Goal: Task Accomplishment & Management: Complete application form

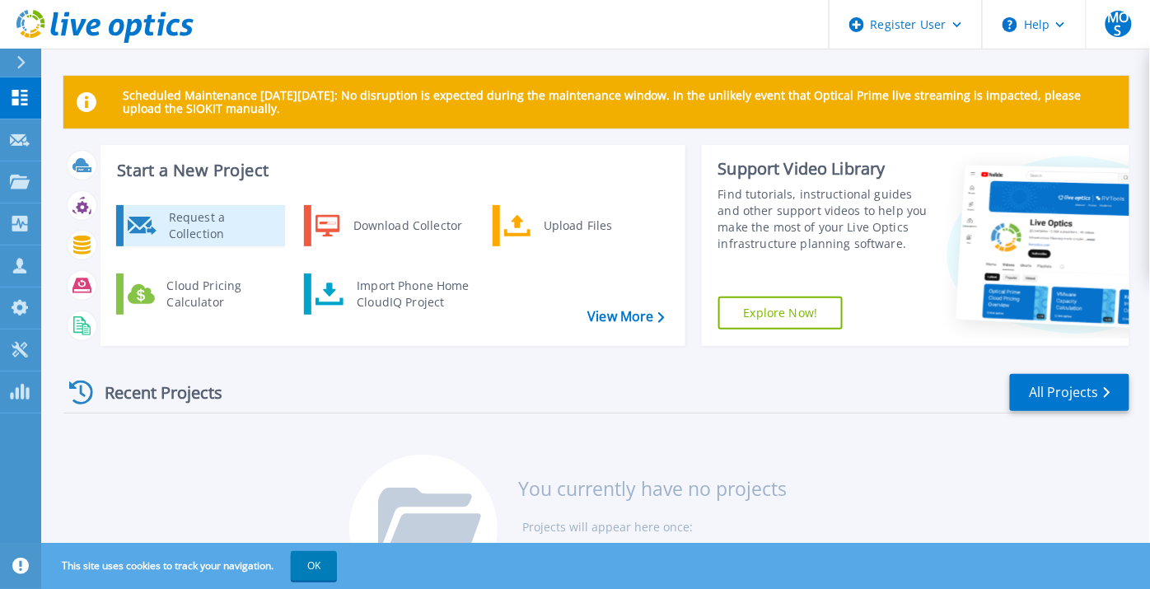
click at [240, 223] on div "Request a Collection" at bounding box center [221, 225] width 120 height 33
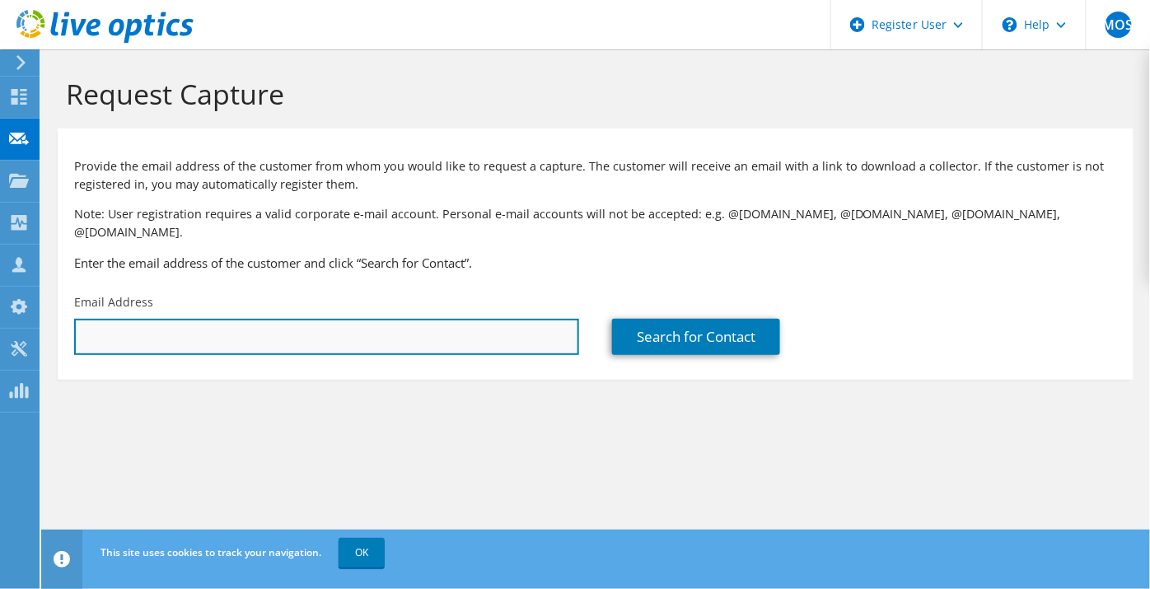
click at [447, 330] on input "text" at bounding box center [326, 337] width 505 height 36
paste input "Szegedi, Laszlo <Laszlo.Szegedi@unilever.com>"
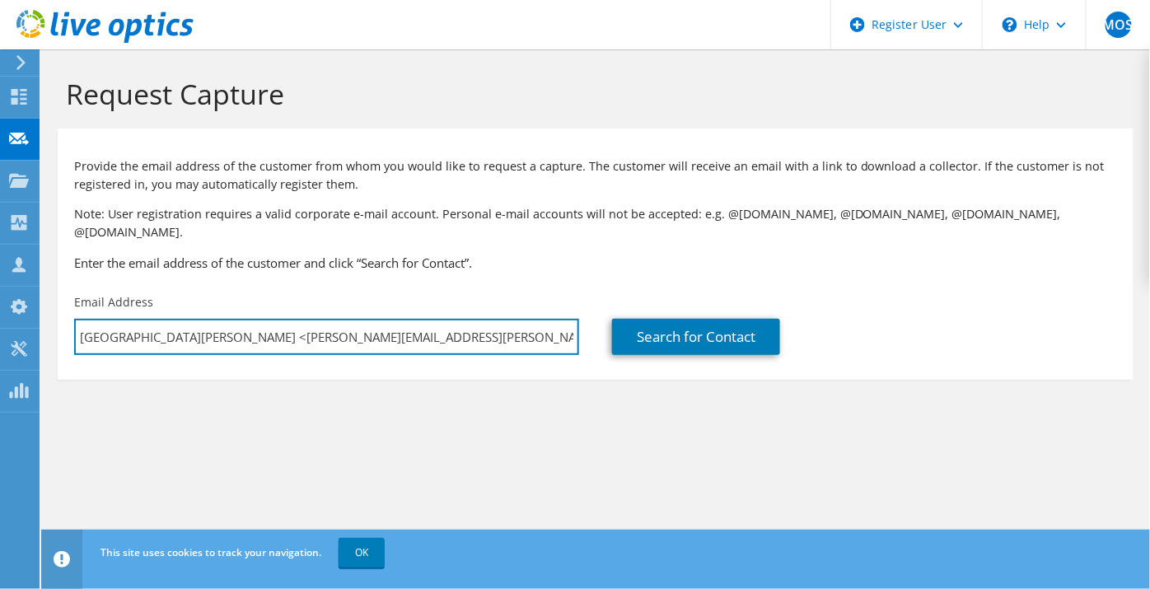
drag, startPoint x: 173, startPoint y: 321, endPoint x: 54, endPoint y: 326, distance: 119.6
click at [54, 326] on section "Request Capture Provide the email address of the customer from whom you would l…" at bounding box center [595, 255] width 1109 height 413
click at [296, 320] on input "Laszlo.Szegedi@unilever.com>" at bounding box center [326, 337] width 505 height 36
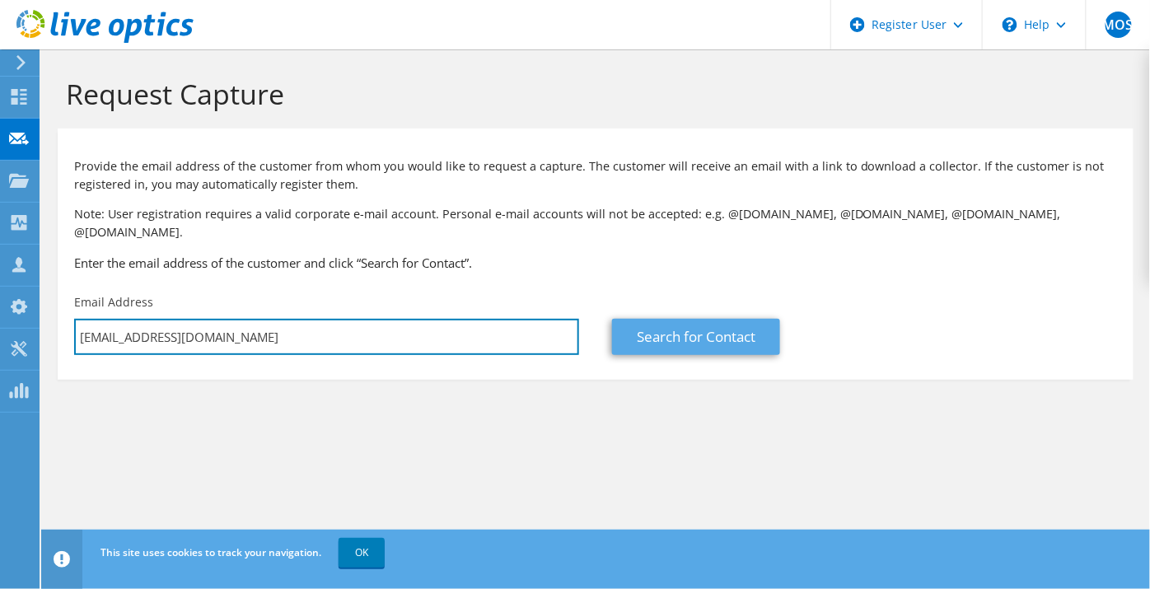
type input "[EMAIL_ADDRESS][DOMAIN_NAME]"
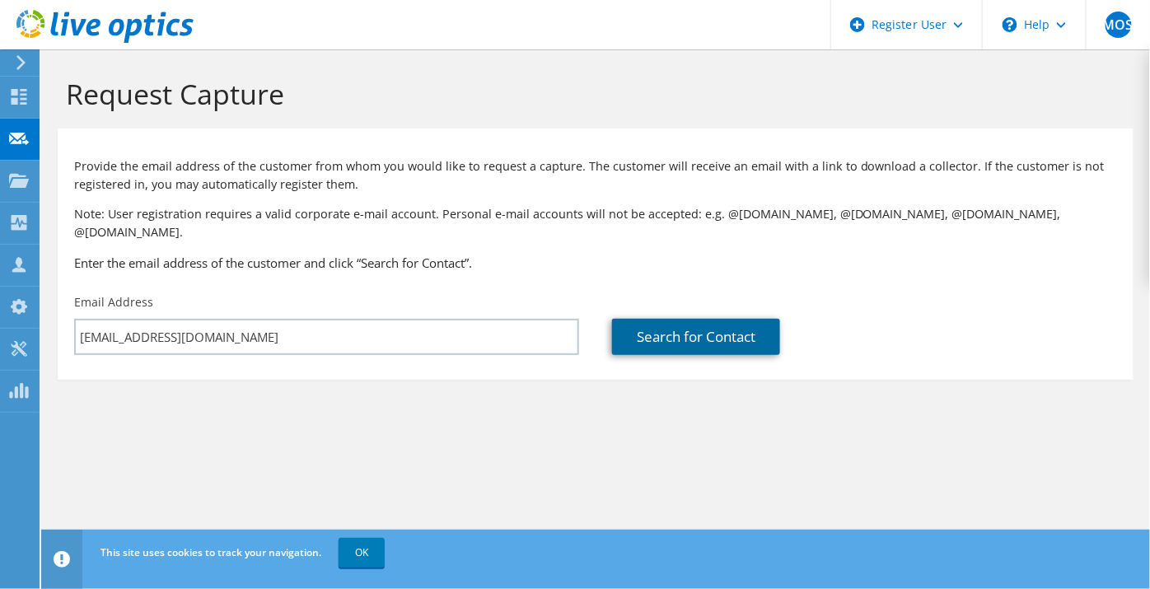
click at [667, 327] on link "Search for Contact" at bounding box center [696, 337] width 168 height 36
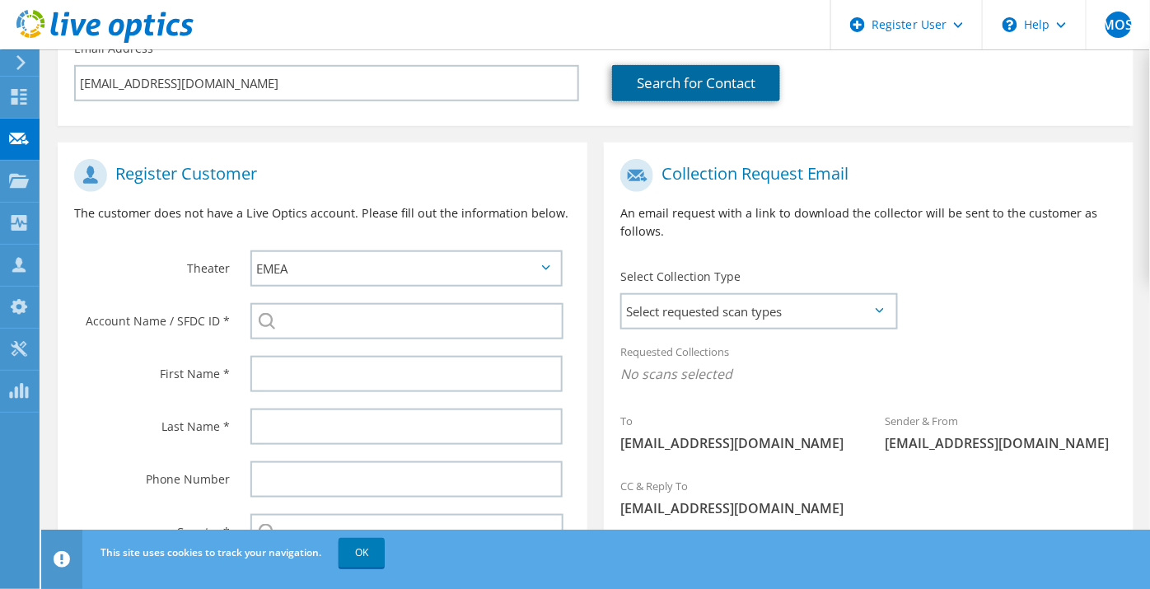
scroll to position [274, 0]
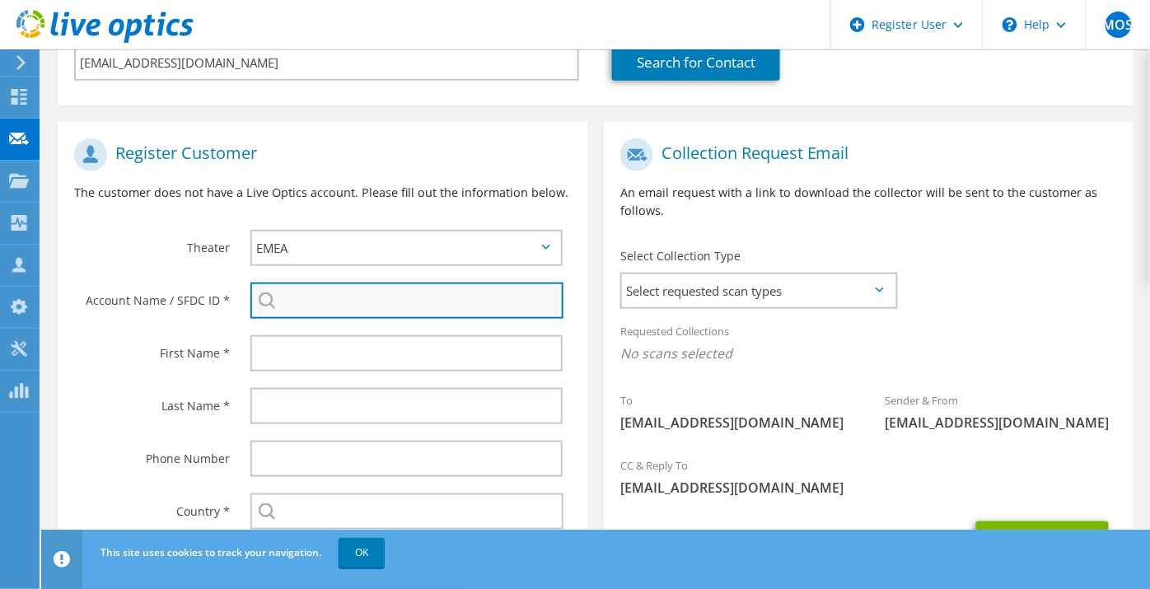
click at [343, 283] on input "search" at bounding box center [406, 301] width 313 height 36
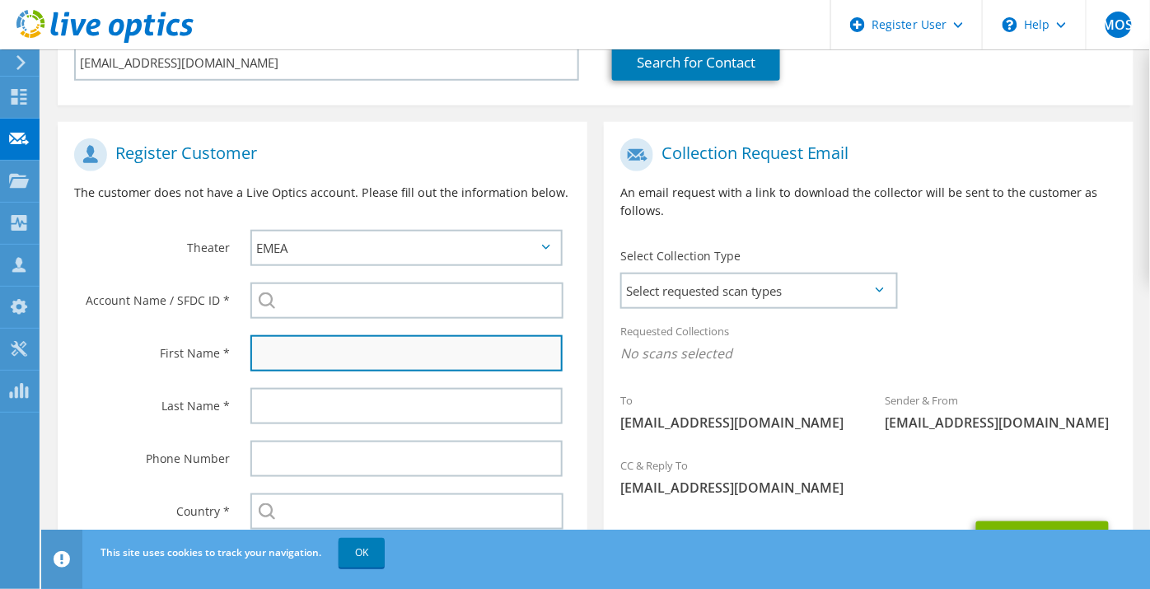
click at [324, 339] on input "text" at bounding box center [406, 353] width 312 height 36
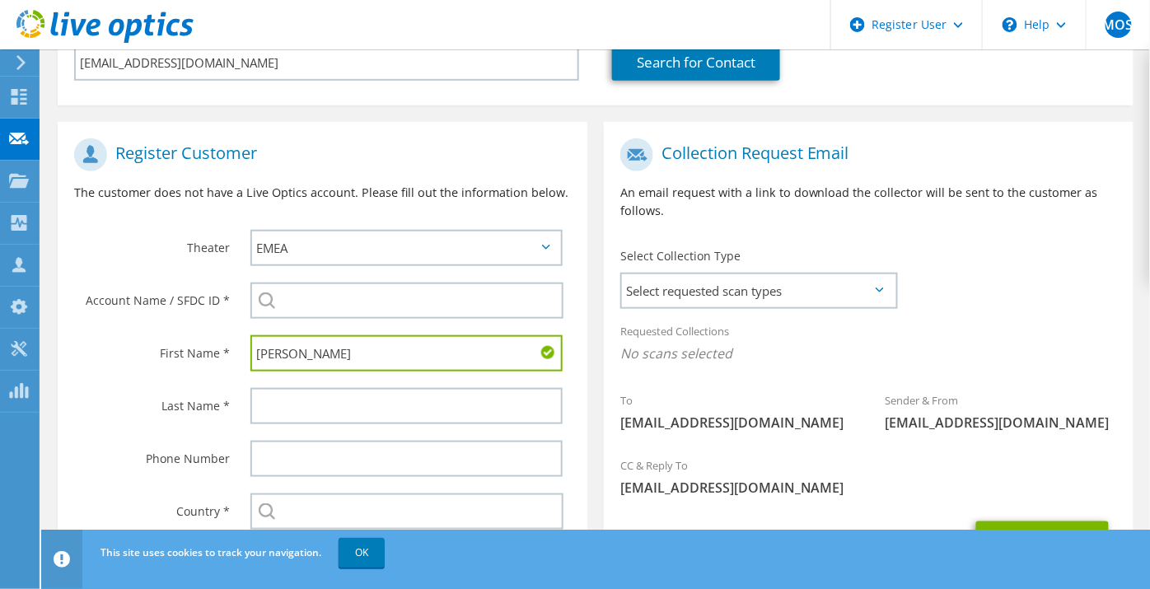
type input "[PERSON_NAME]"
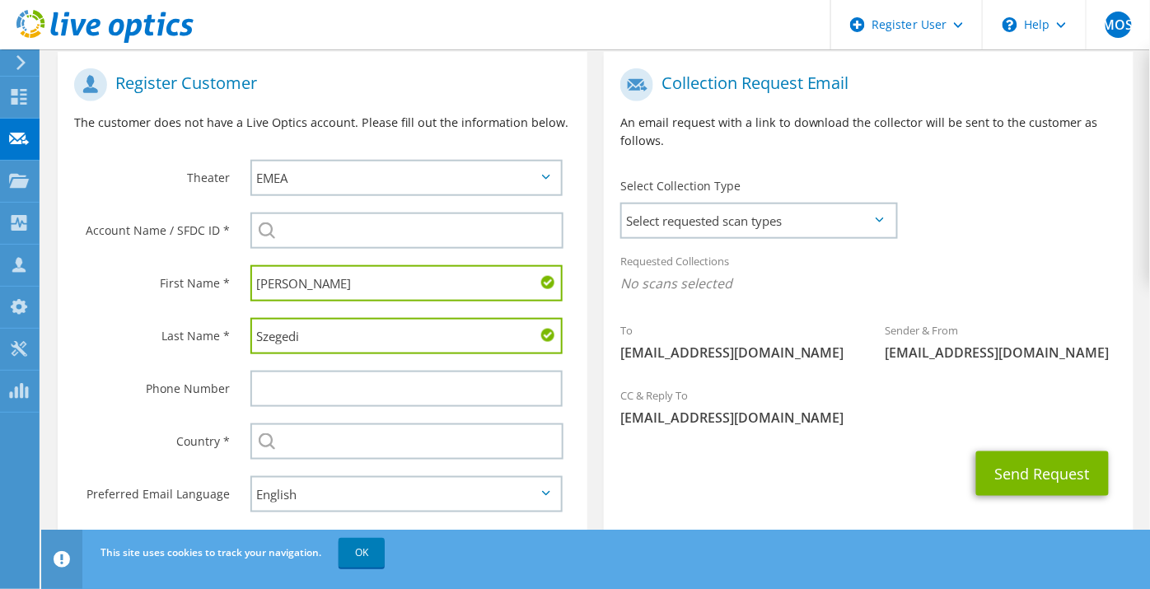
scroll to position [363, 0]
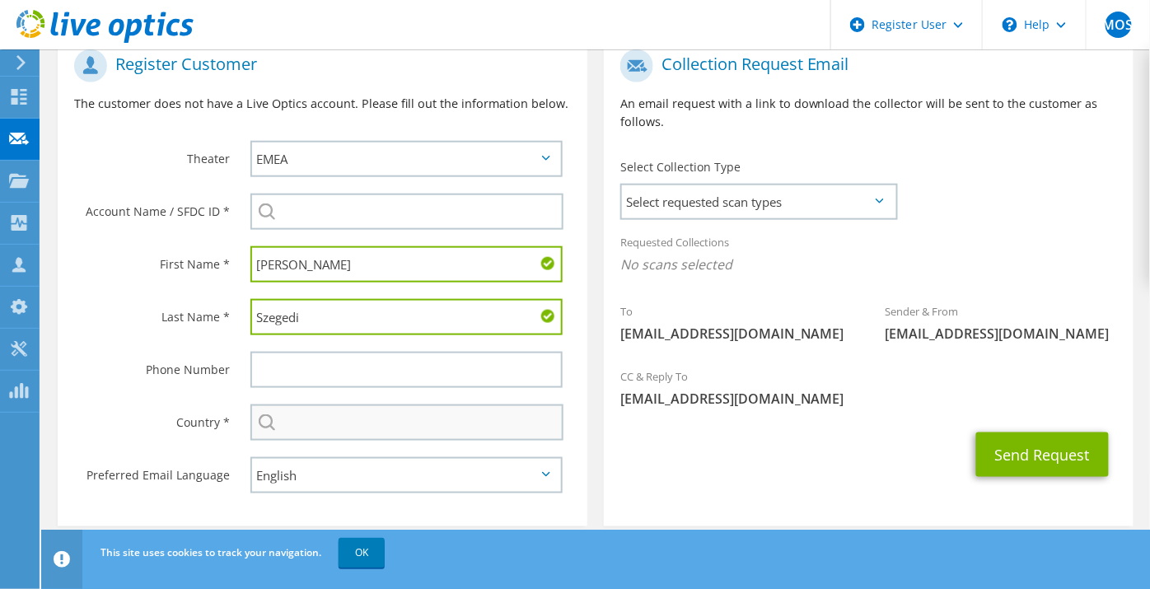
type input "Szegedi"
click at [372, 405] on input "text" at bounding box center [406, 423] width 313 height 36
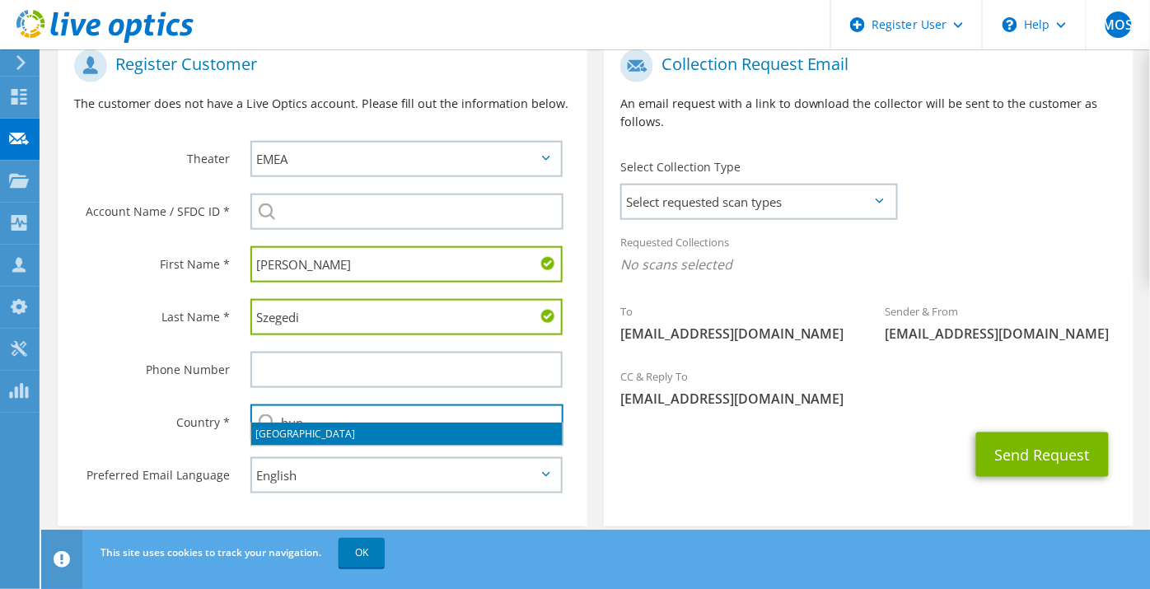
click at [351, 438] on li "[GEOGRAPHIC_DATA]" at bounding box center [406, 434] width 311 height 23
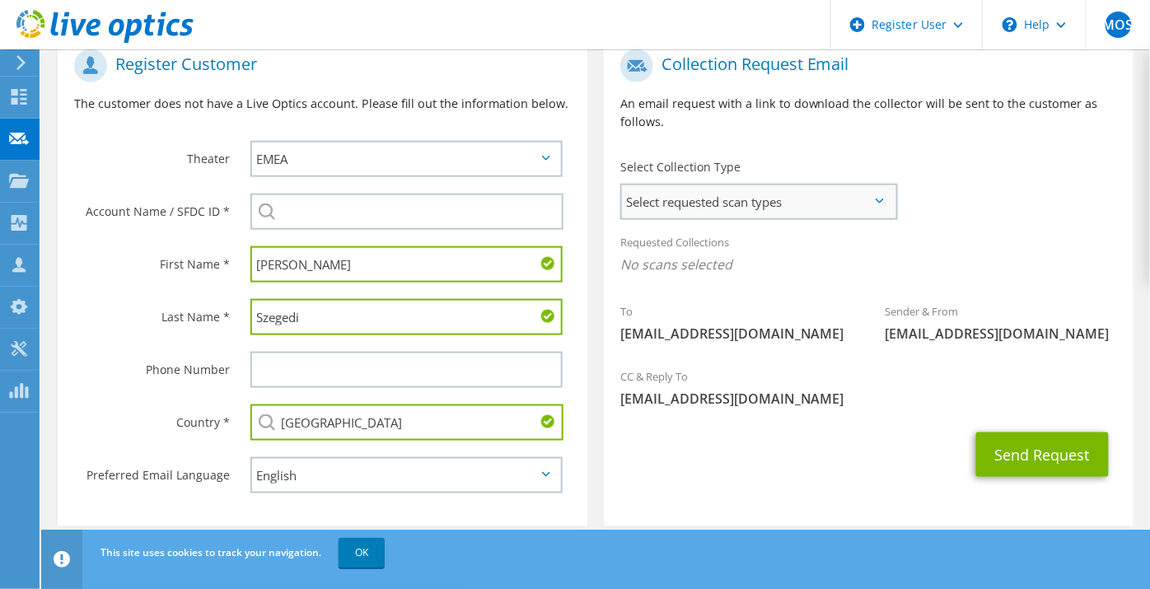
type input "[GEOGRAPHIC_DATA]"
click at [843, 185] on span "Select requested scan types" at bounding box center [759, 201] width 274 height 33
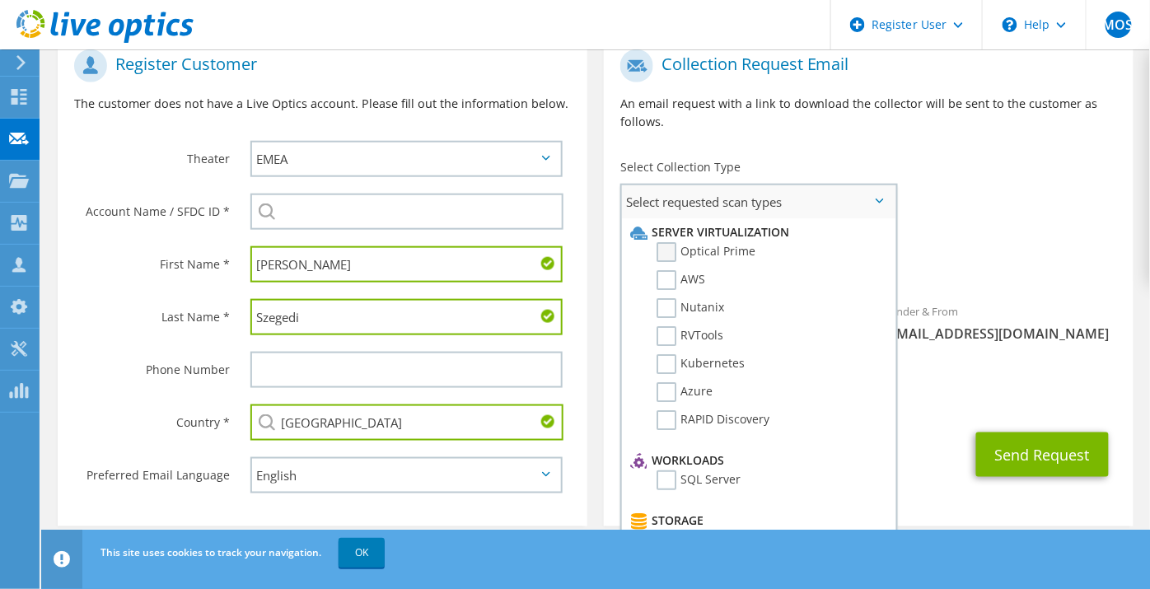
click at [664, 242] on label "Optical Prime" at bounding box center [706, 252] width 99 height 20
click at [0, 0] on input "Optical Prime" at bounding box center [0, 0] width 0 height 0
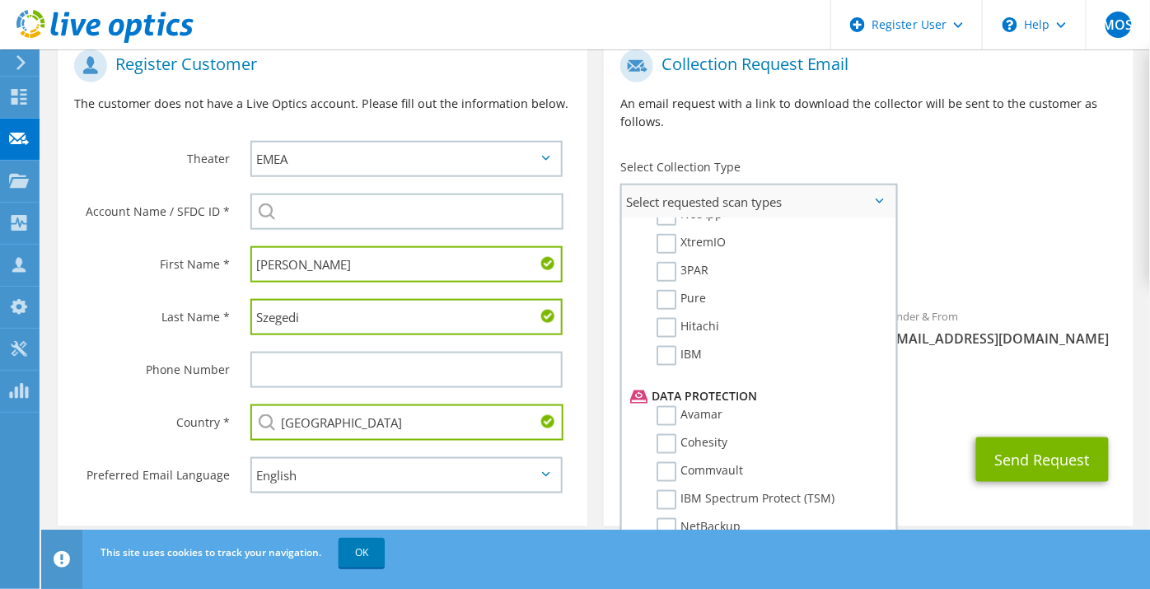
scroll to position [713, 0]
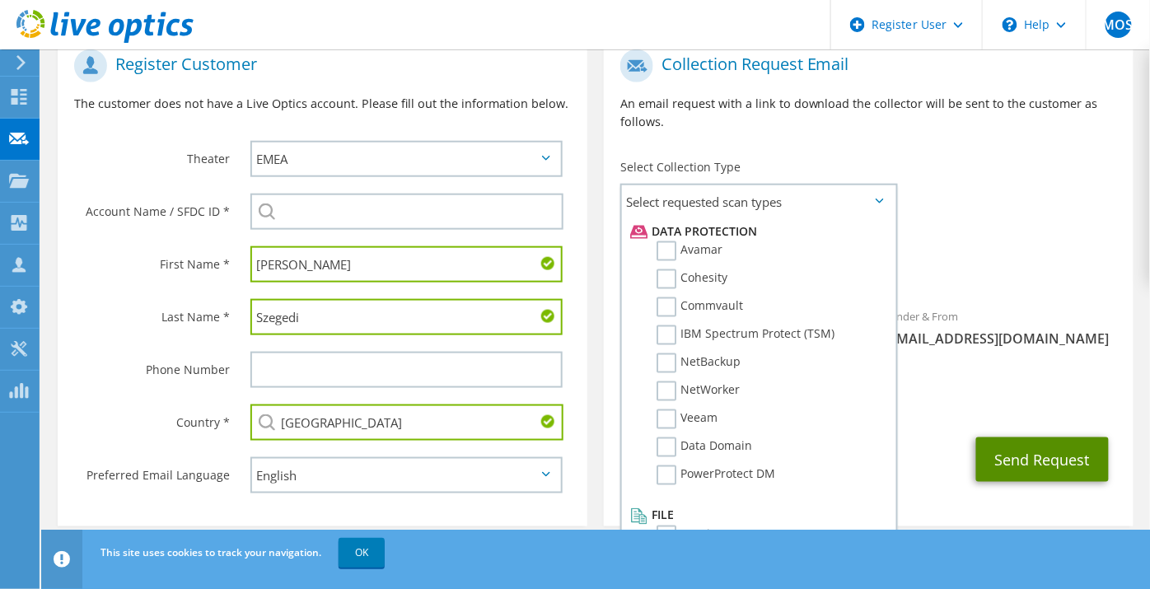
click at [1050, 445] on button "Send Request" at bounding box center [1042, 459] width 133 height 44
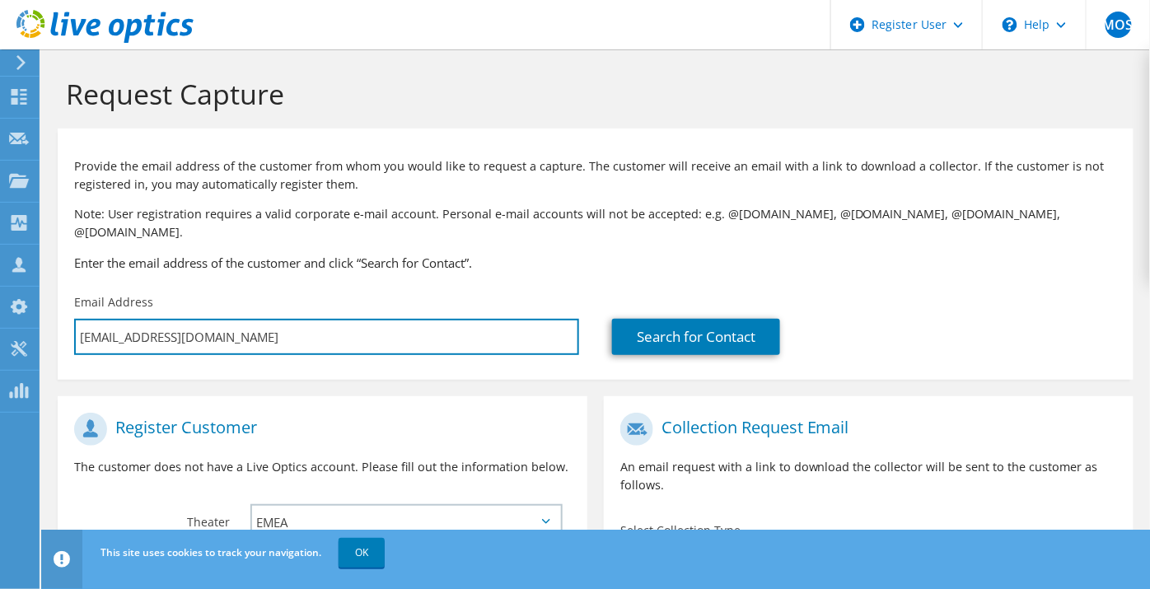
drag, startPoint x: 335, startPoint y: 325, endPoint x: 63, endPoint y: 331, distance: 271.9
click at [63, 331] on div "Email Address Laszlo.Szegedi@unilever.com" at bounding box center [327, 324] width 538 height 77
paste input "Magyar, Tamas <Tamas.Magyar@unilever.com>"
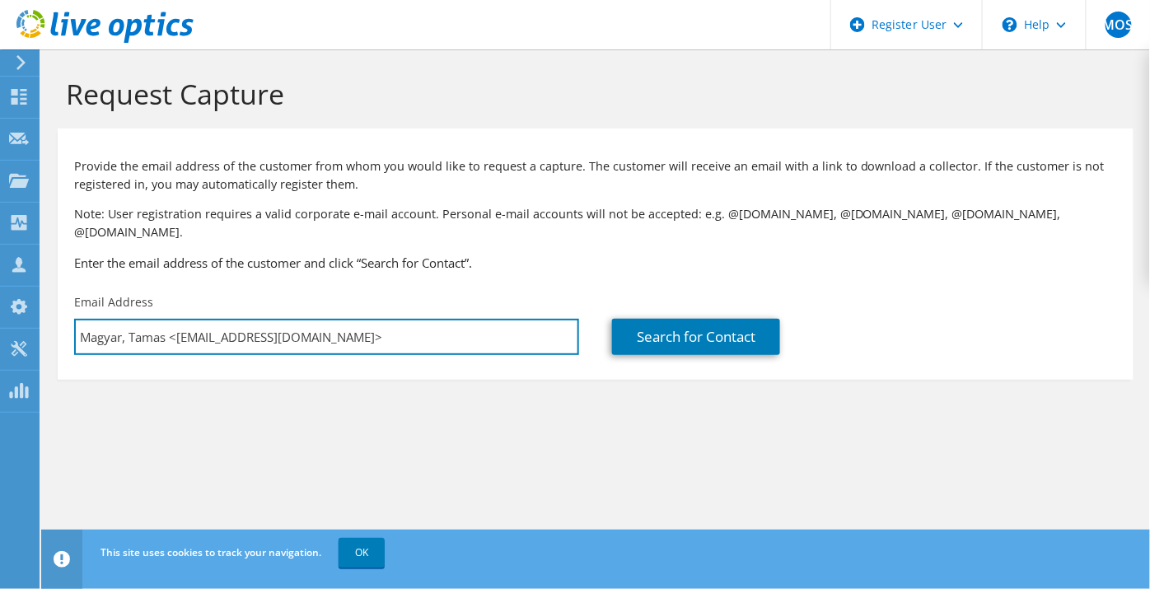
drag, startPoint x: 175, startPoint y: 320, endPoint x: 55, endPoint y: 324, distance: 119.5
click at [55, 324] on section "Request Capture Provide the email address of the customer from whom you would l…" at bounding box center [595, 255] width 1109 height 413
click at [330, 319] on input "Tamas.Magyar@unilever.com>" at bounding box center [326, 337] width 505 height 36
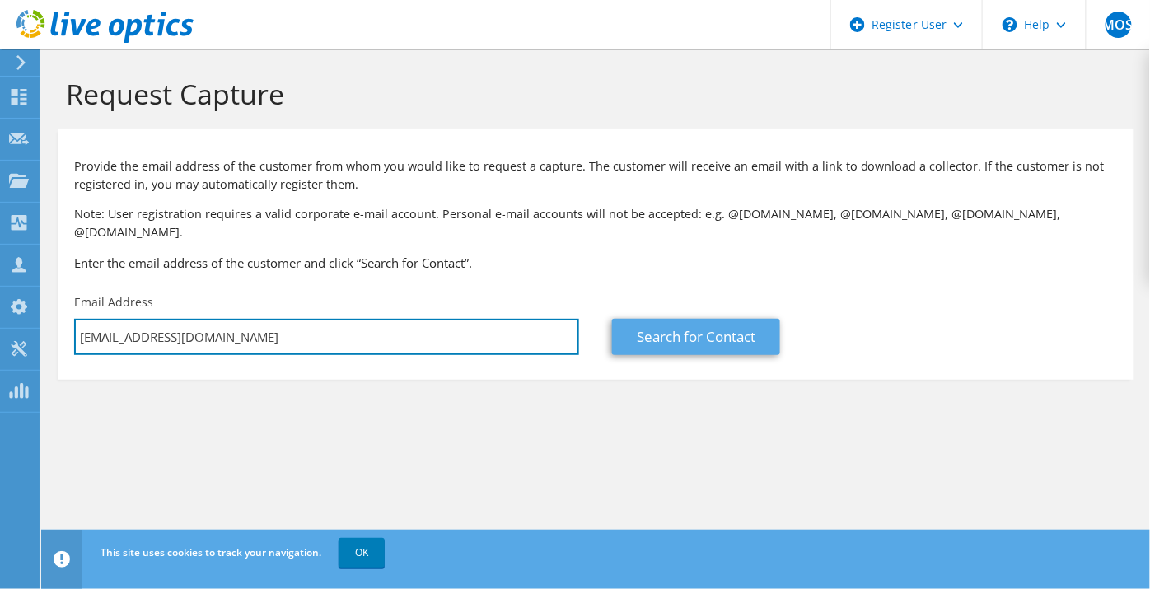
type input "Tamas.Magyar@unilever.com"
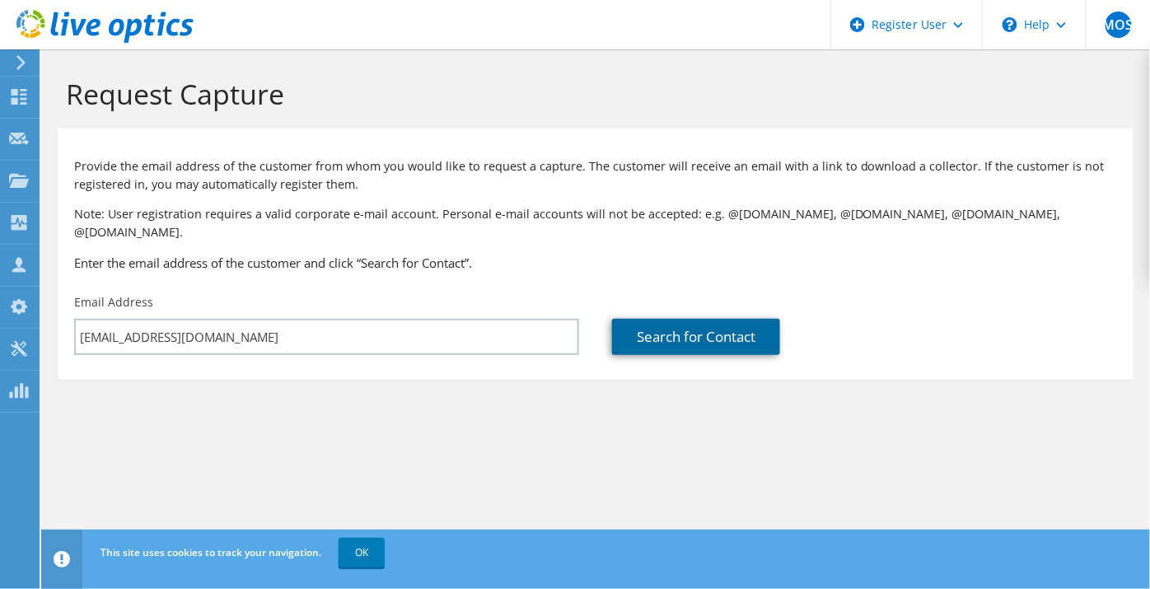
click at [686, 319] on link "Search for Contact" at bounding box center [696, 337] width 168 height 36
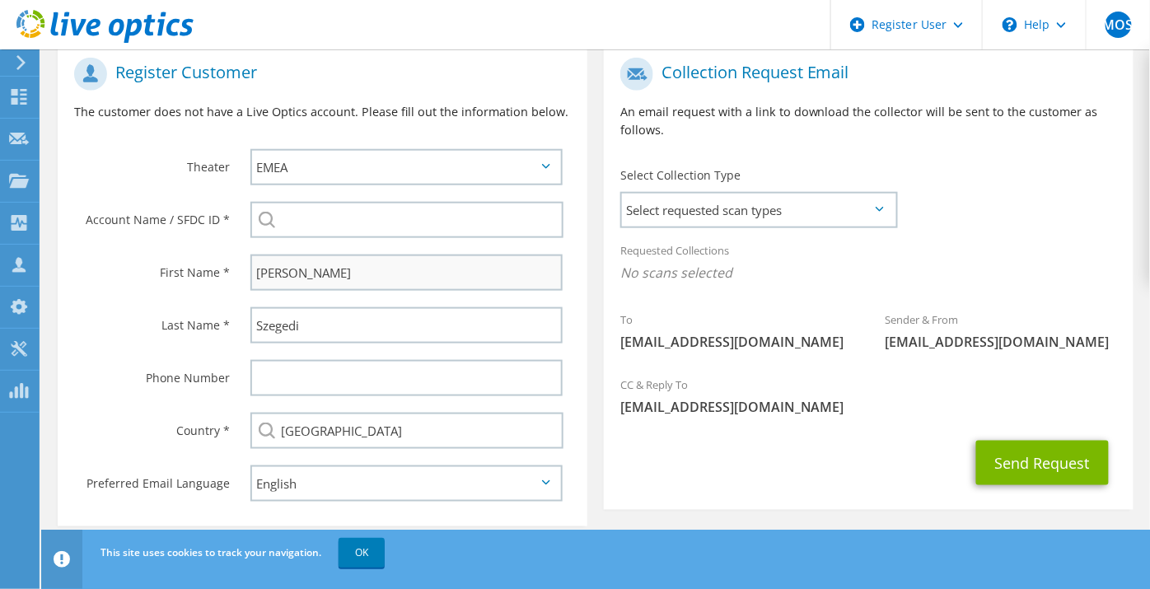
scroll to position [363, 0]
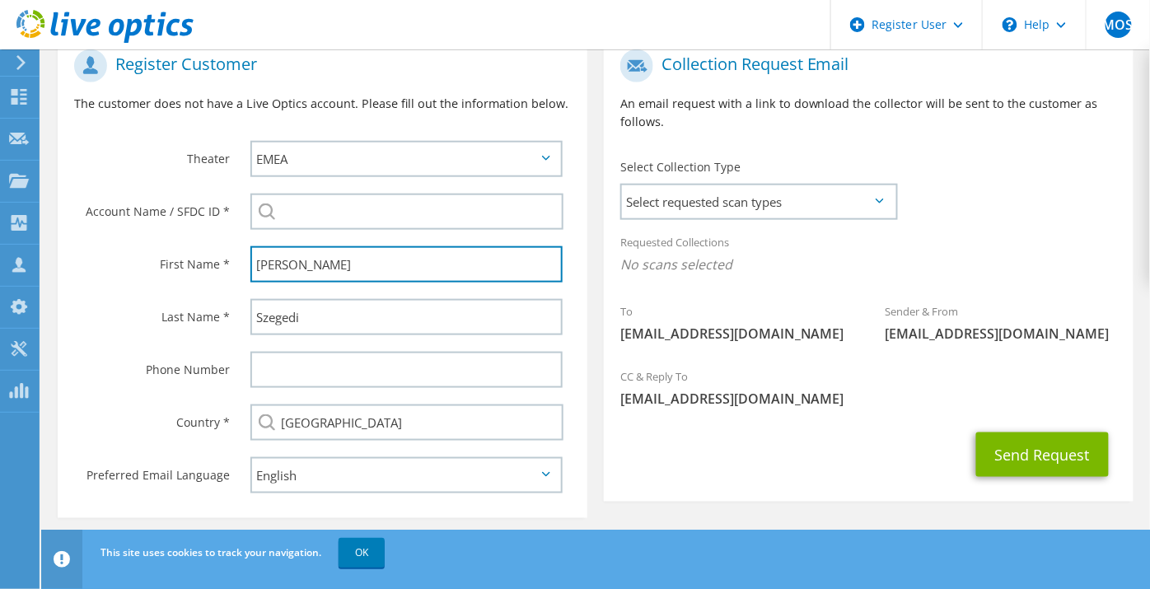
drag, startPoint x: 303, startPoint y: 256, endPoint x: 241, endPoint y: 256, distance: 61.8
click at [241, 256] on div "[PERSON_NAME]" at bounding box center [410, 264] width 353 height 53
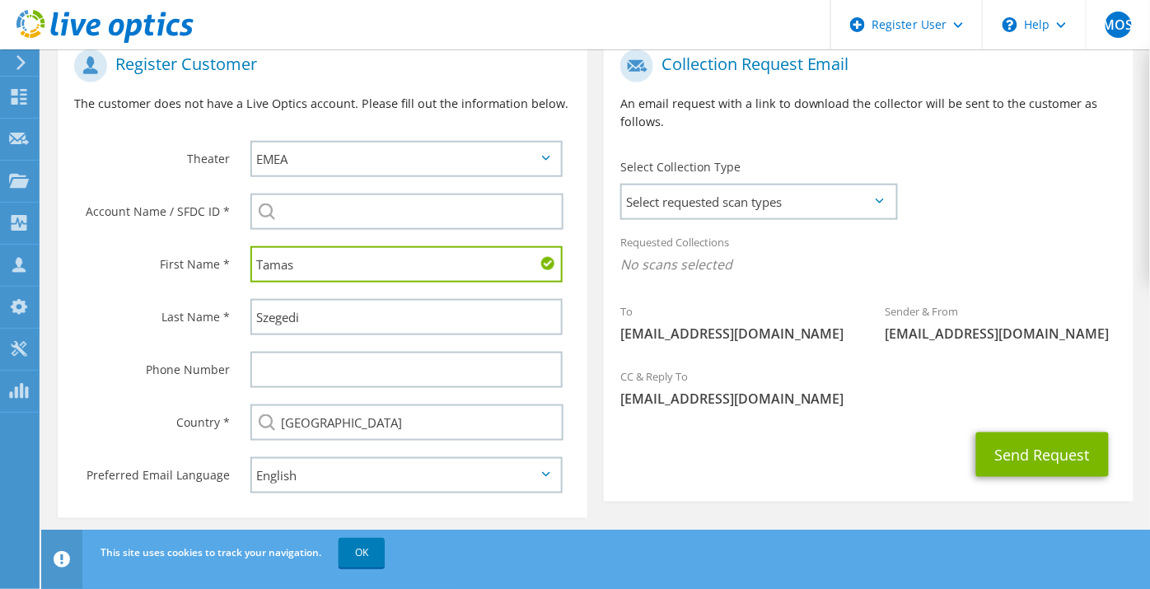
type input "Tamas"
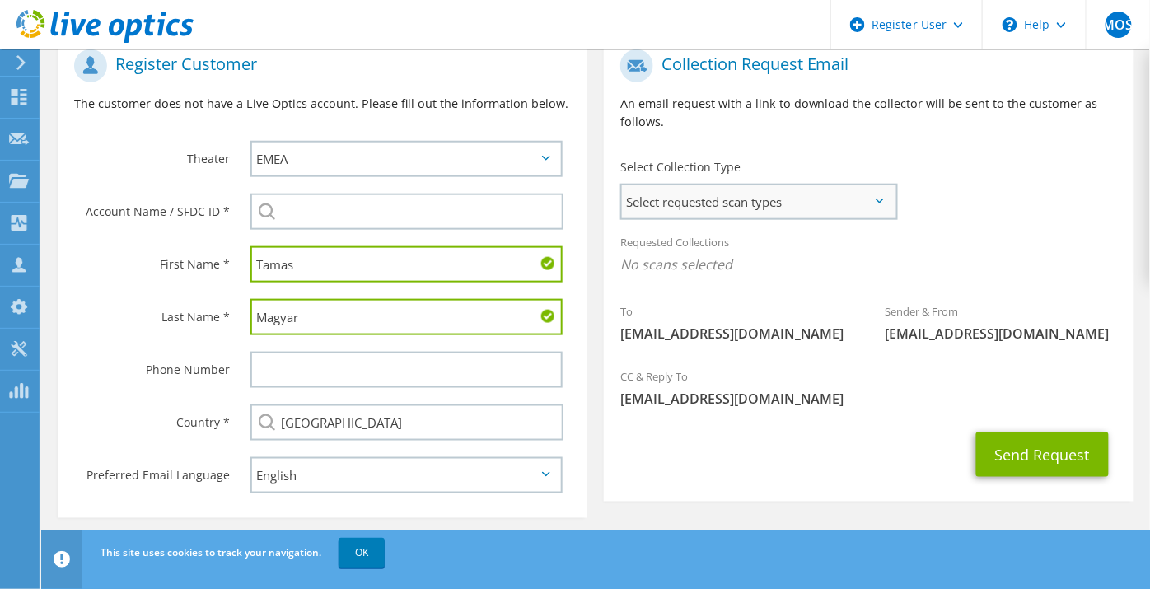
type input "Magyar"
click at [772, 193] on span "Select requested scan types" at bounding box center [759, 201] width 274 height 33
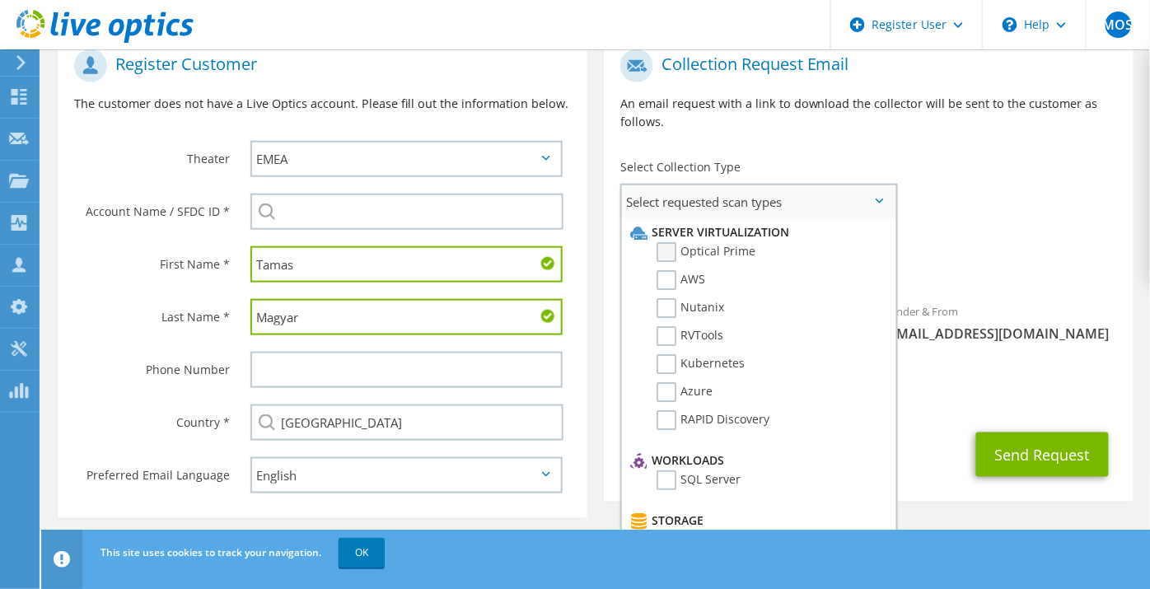
click at [704, 242] on label "Optical Prime" at bounding box center [706, 252] width 99 height 20
click at [0, 0] on input "Optical Prime" at bounding box center [0, 0] width 0 height 0
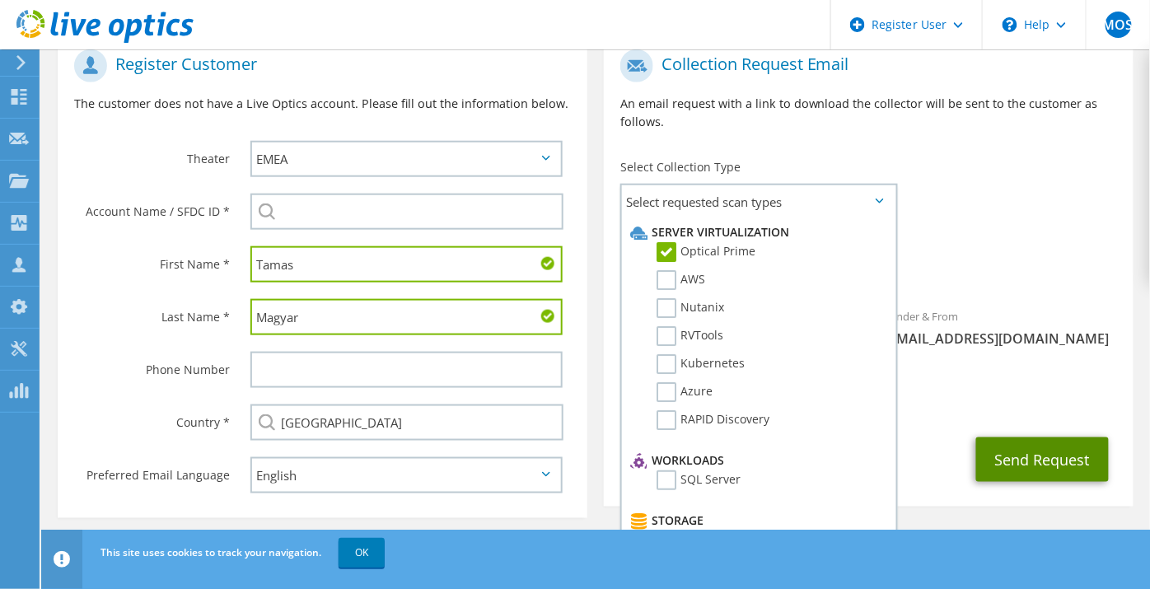
click at [1036, 438] on button "Send Request" at bounding box center [1042, 459] width 133 height 44
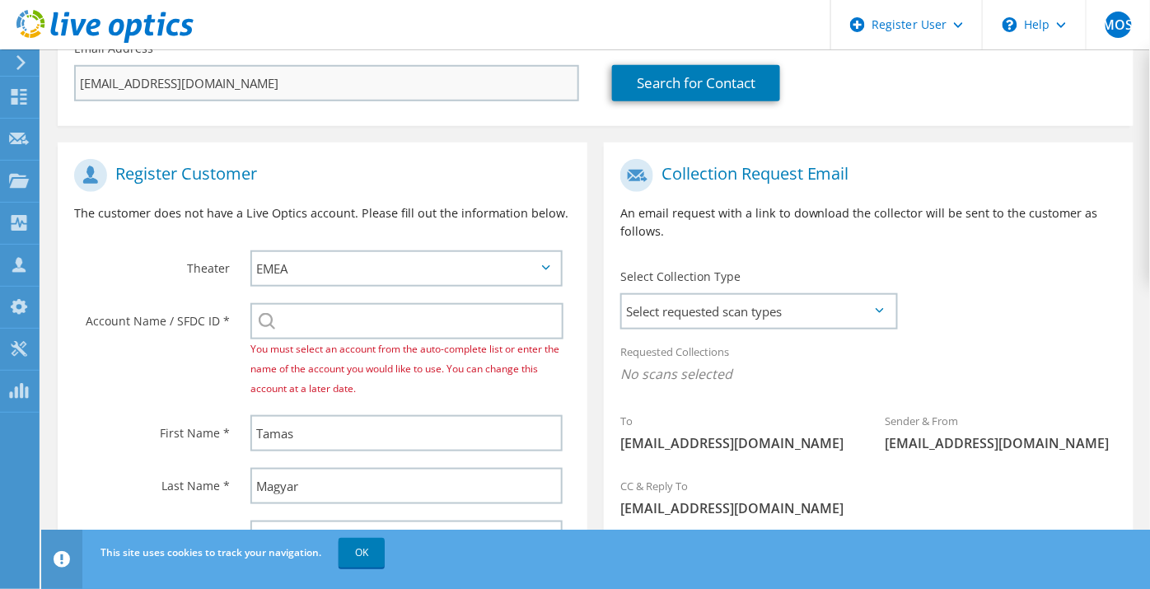
scroll to position [274, 0]
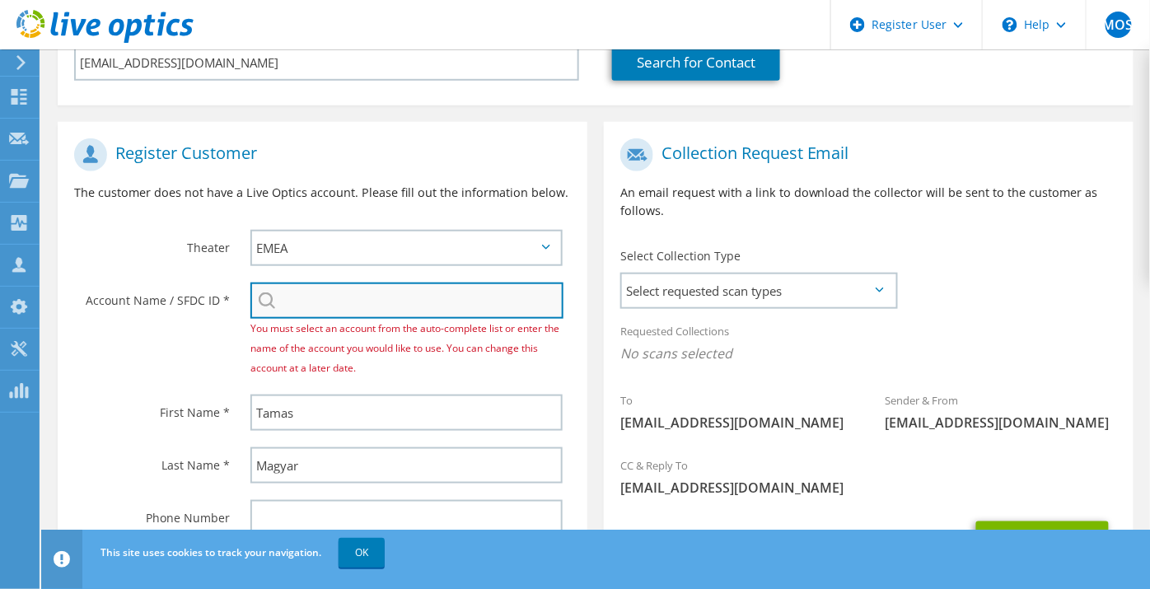
click at [342, 283] on input "search" at bounding box center [406, 301] width 313 height 36
paste input "29344141"
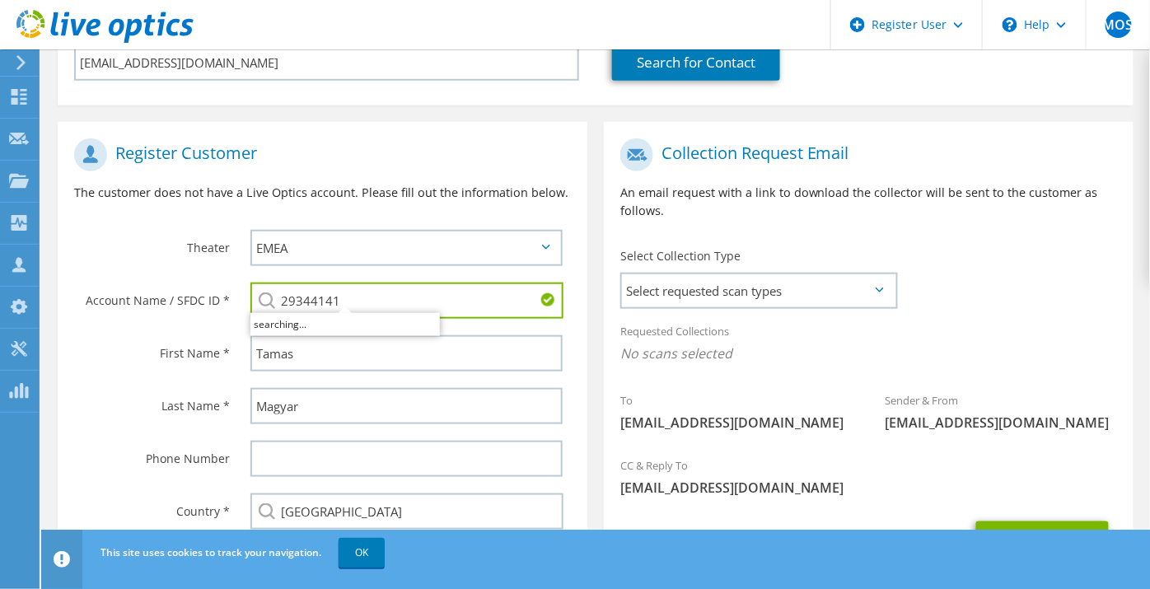
scroll to position [363, 0]
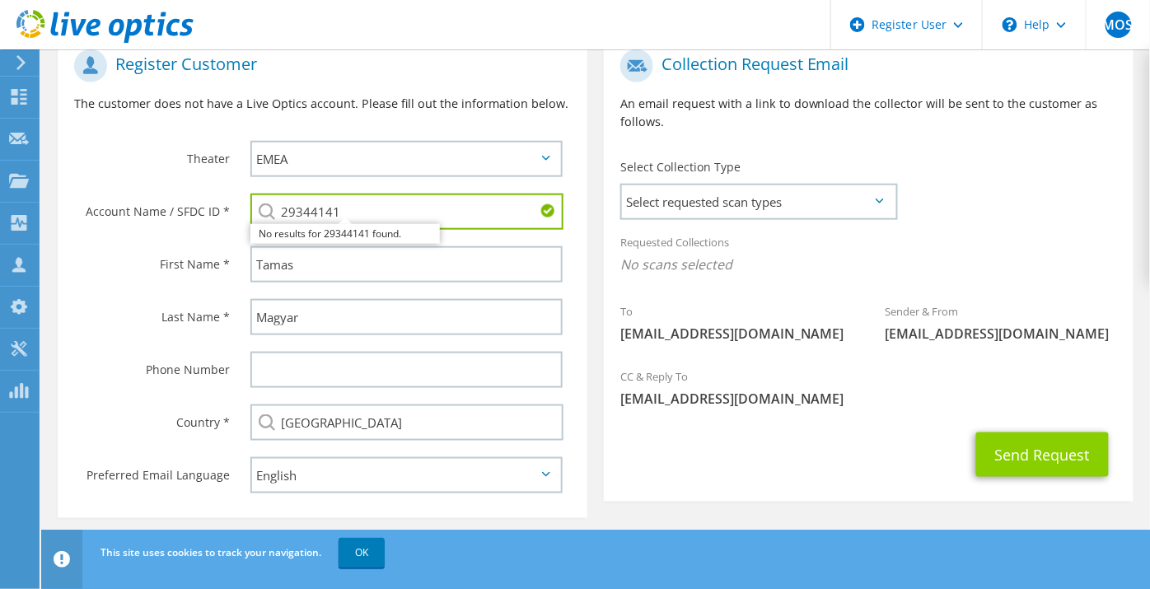
type input "29344141"
click at [1026, 434] on button "Send Request" at bounding box center [1042, 455] width 133 height 44
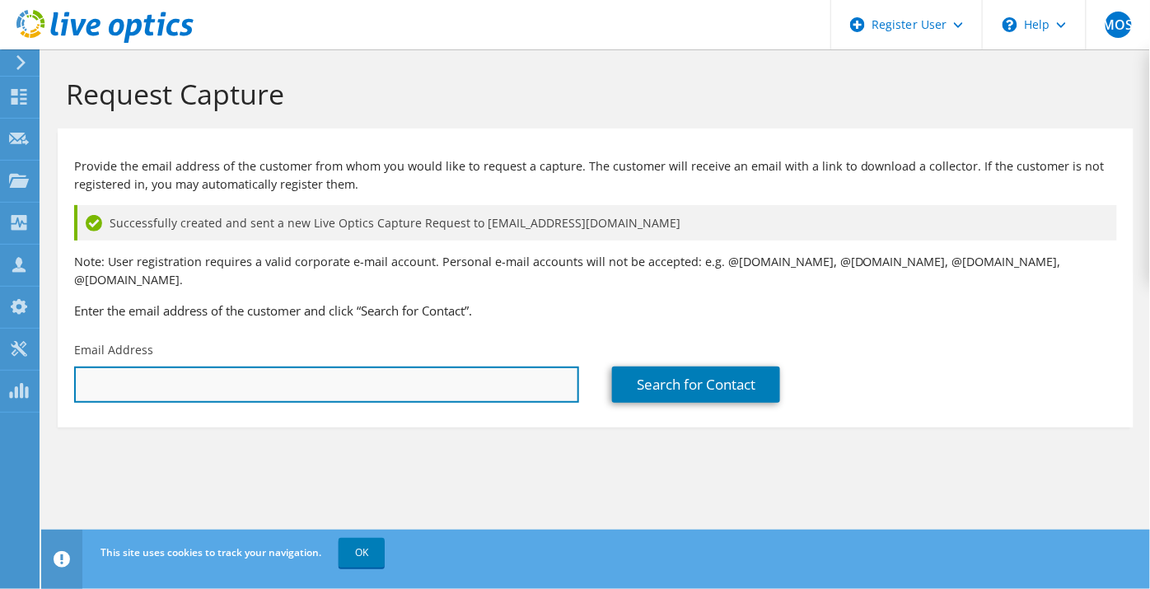
click at [460, 367] on input "text" at bounding box center [326, 385] width 505 height 36
type input "s"
click at [460, 367] on input "laszlo" at bounding box center [326, 385] width 505 height 36
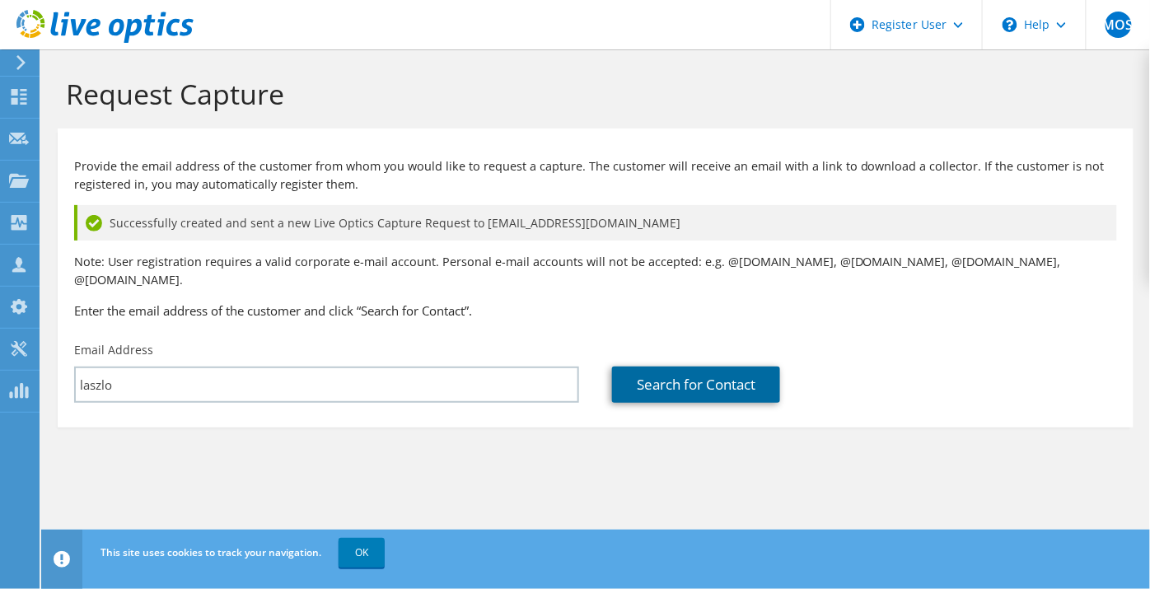
click at [657, 372] on link "Search for Contact" at bounding box center [696, 385] width 168 height 36
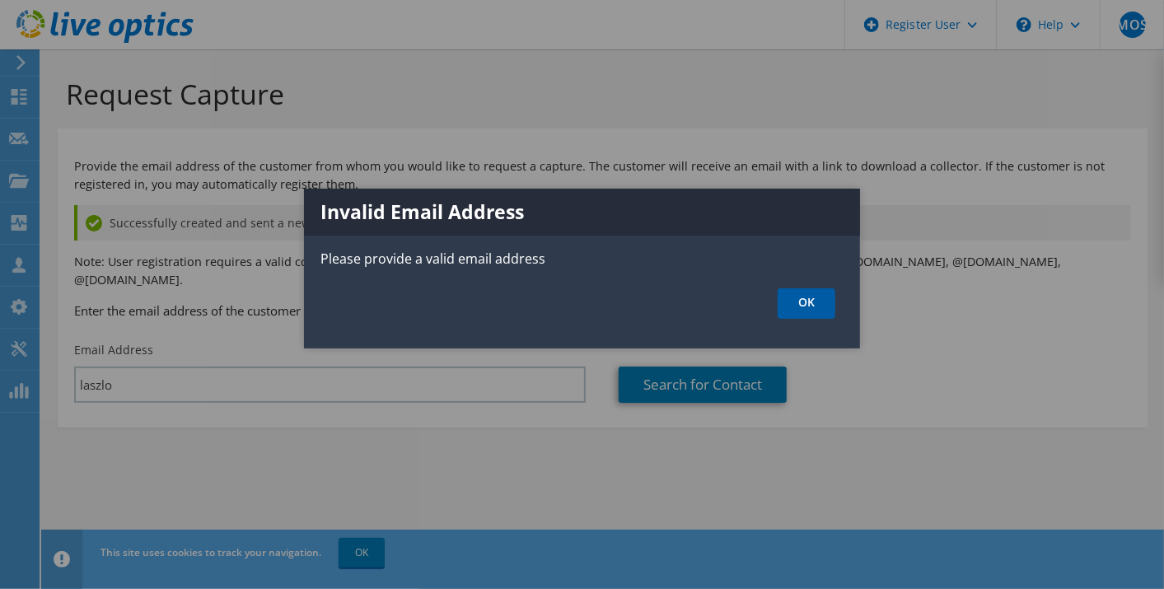
click at [820, 300] on link "OK" at bounding box center [807, 303] width 58 height 30
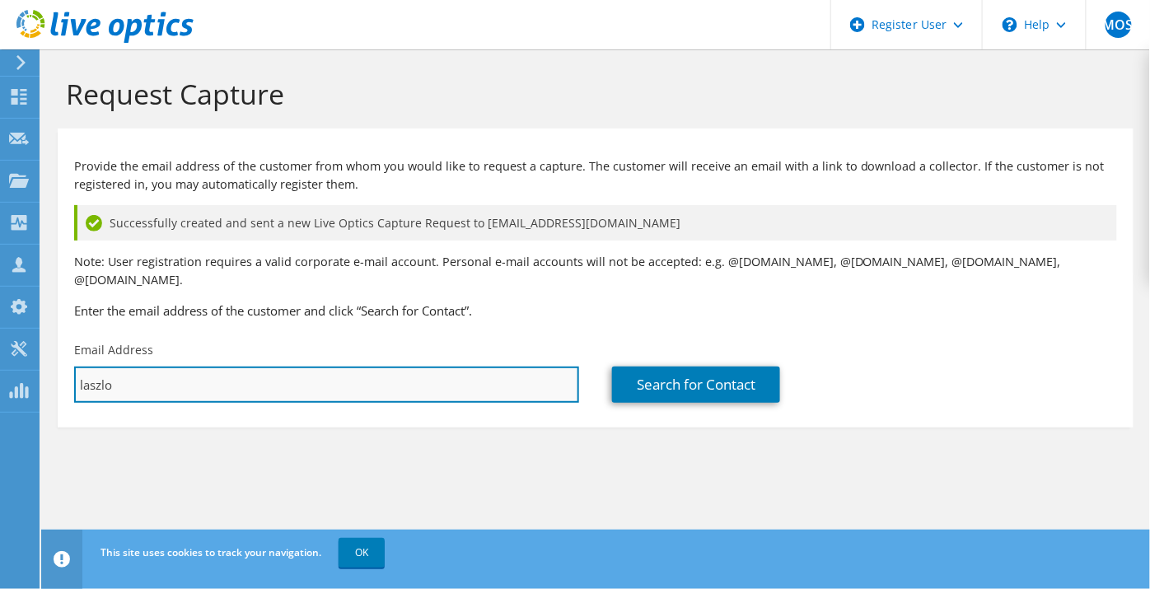
click at [266, 367] on input "laszlo" at bounding box center [326, 385] width 505 height 36
type input "[EMAIL_ADDRESS][DOMAIN_NAME]"
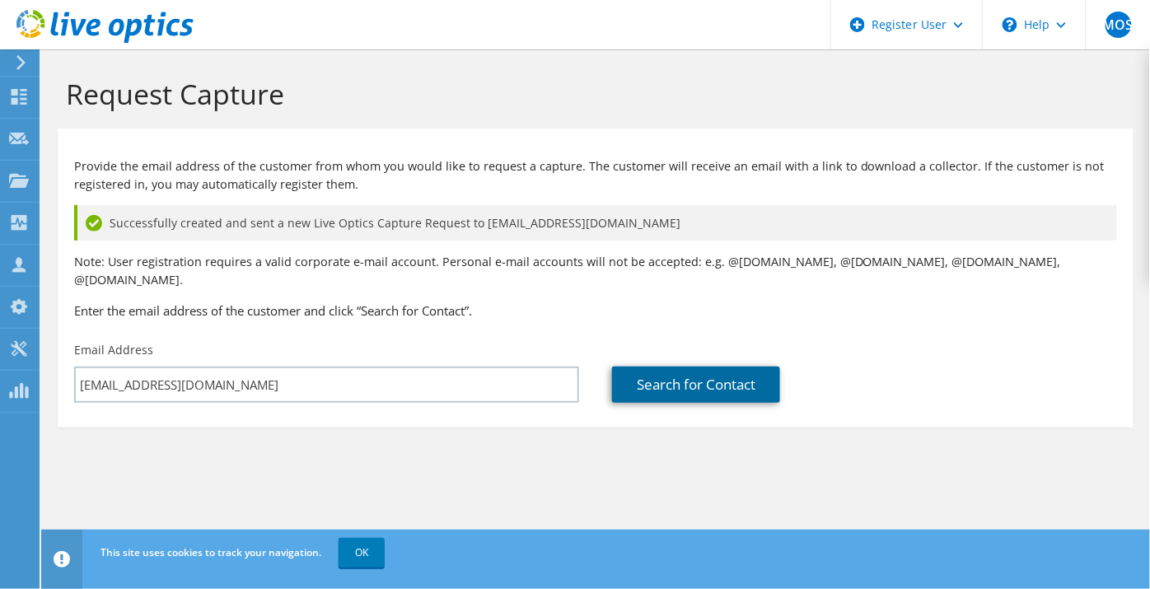
click at [732, 367] on link "Search for Contact" at bounding box center [696, 385] width 168 height 36
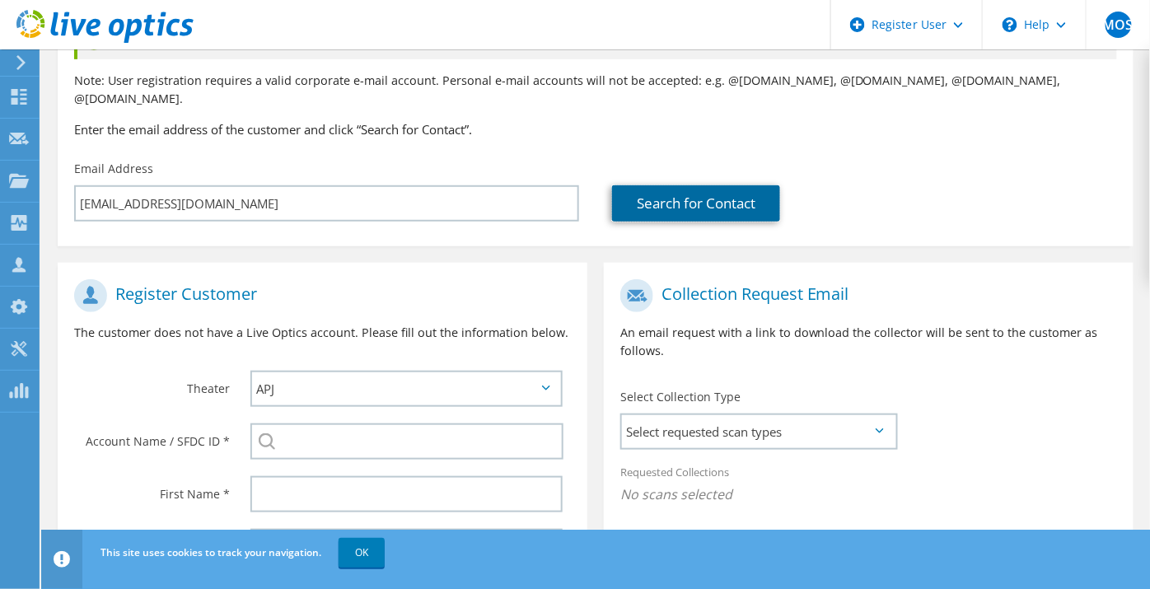
scroll to position [183, 0]
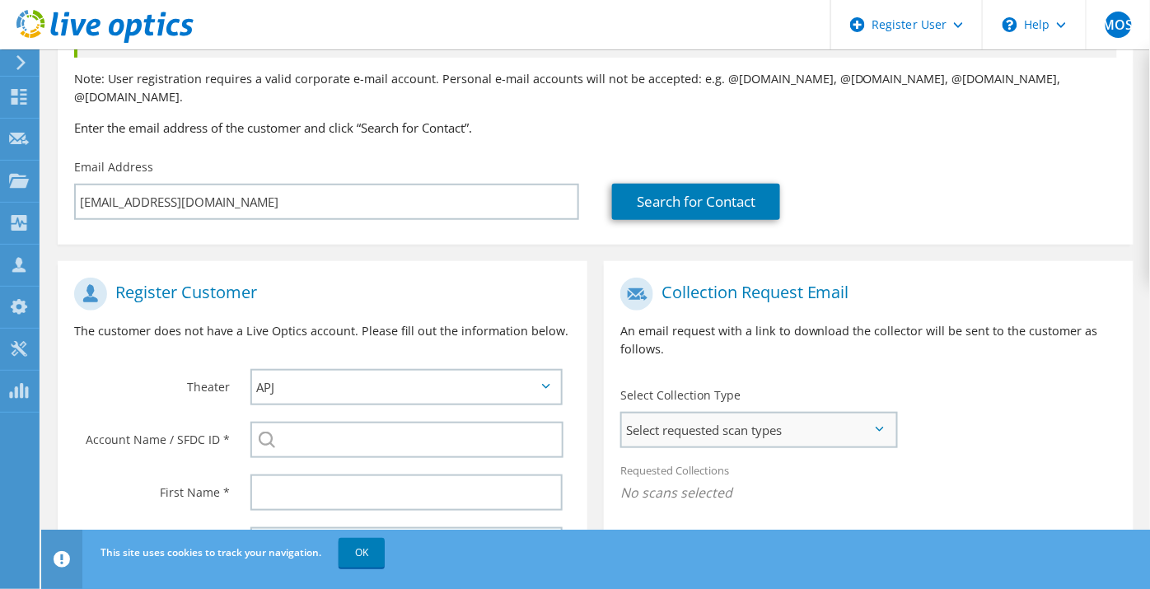
click at [718, 422] on span "Select requested scan types" at bounding box center [759, 430] width 274 height 33
click at [704, 470] on label "Optical Prime" at bounding box center [706, 480] width 99 height 20
click at [0, 0] on input "Optical Prime" at bounding box center [0, 0] width 0 height 0
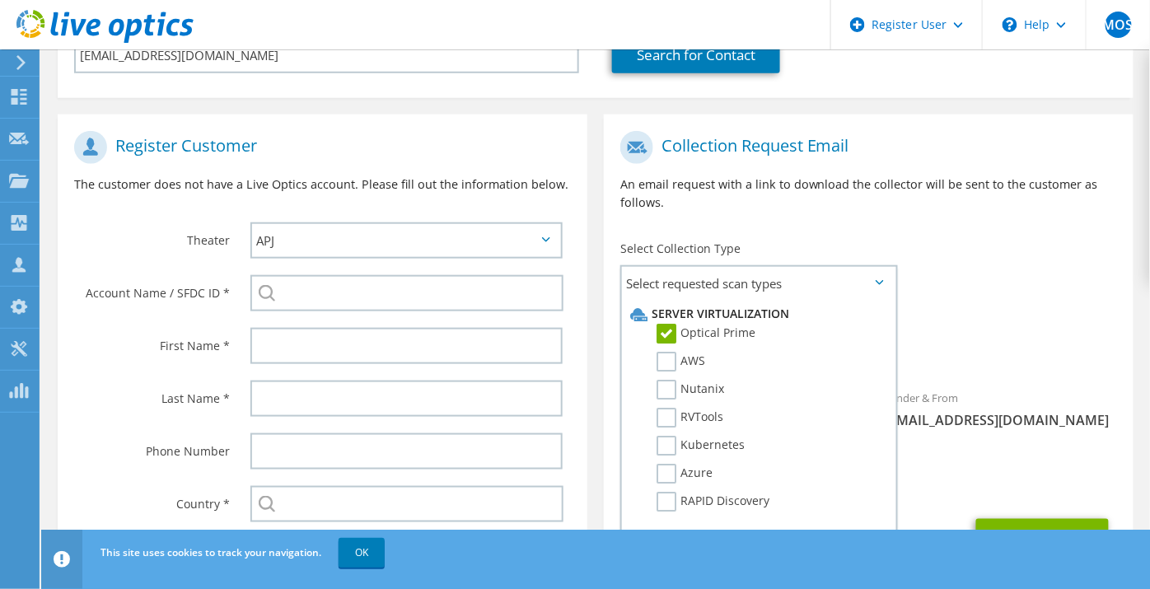
scroll to position [366, 0]
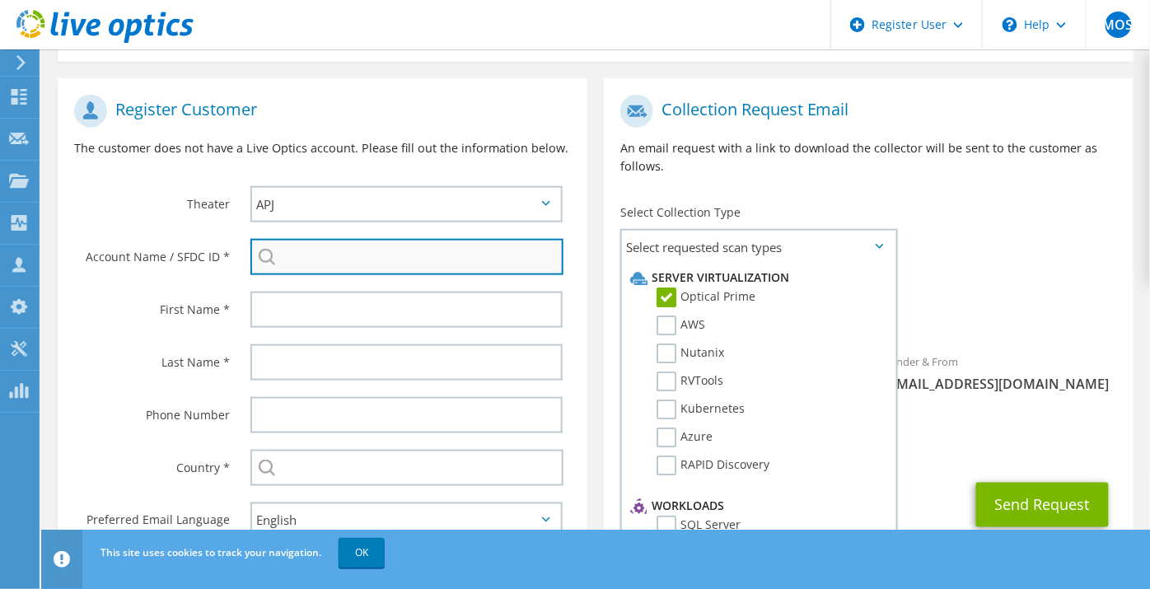
click at [367, 245] on input "search" at bounding box center [406, 257] width 313 height 36
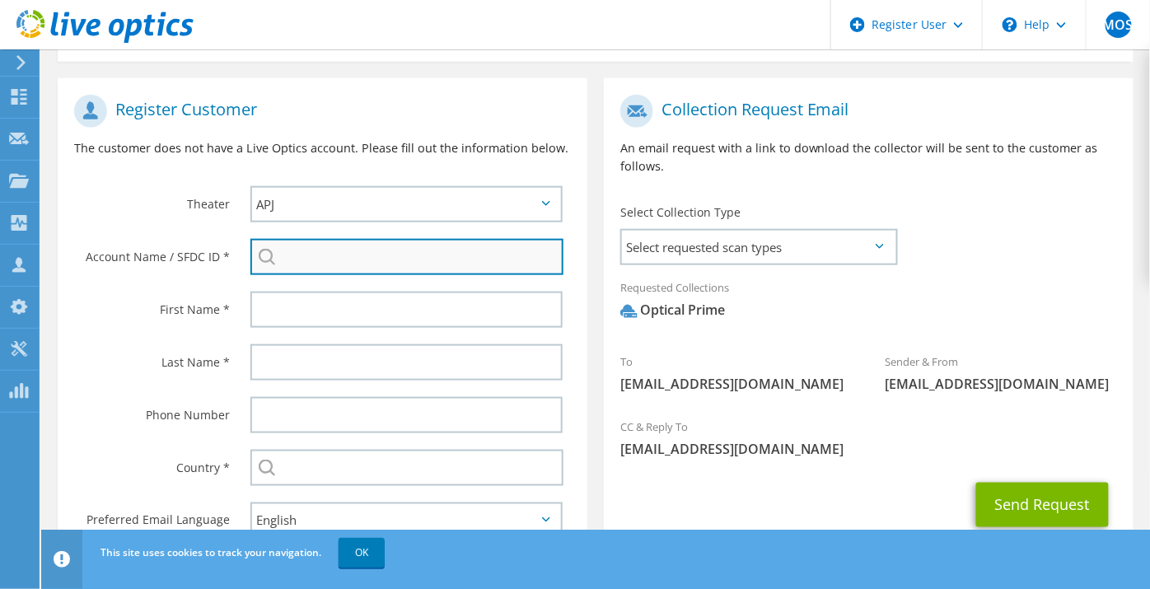
paste input "29344141"
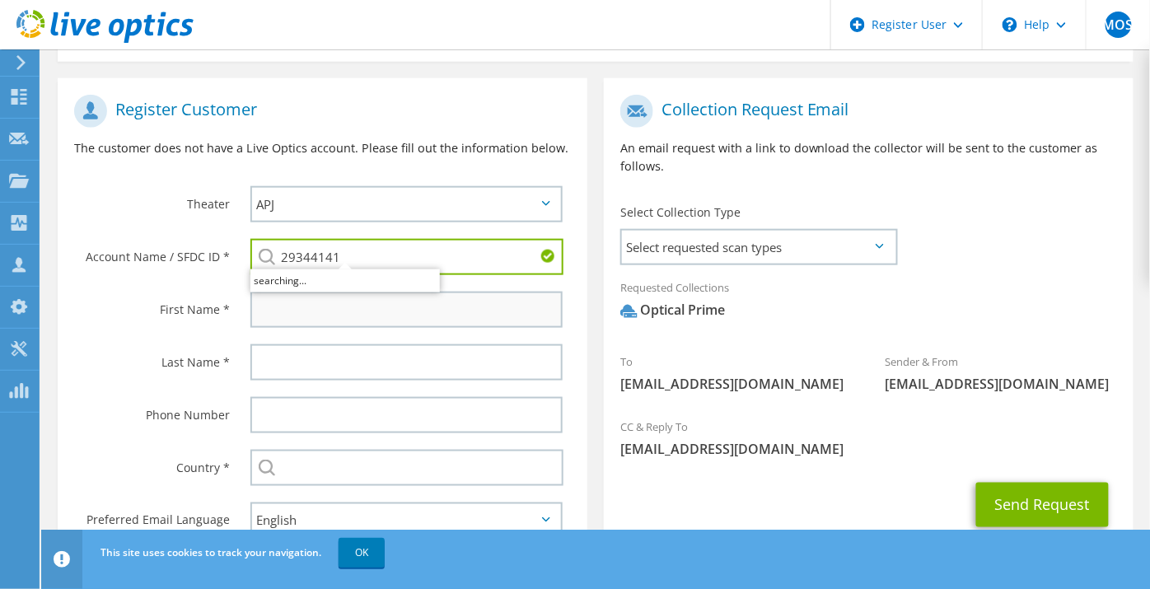
type input "29344141"
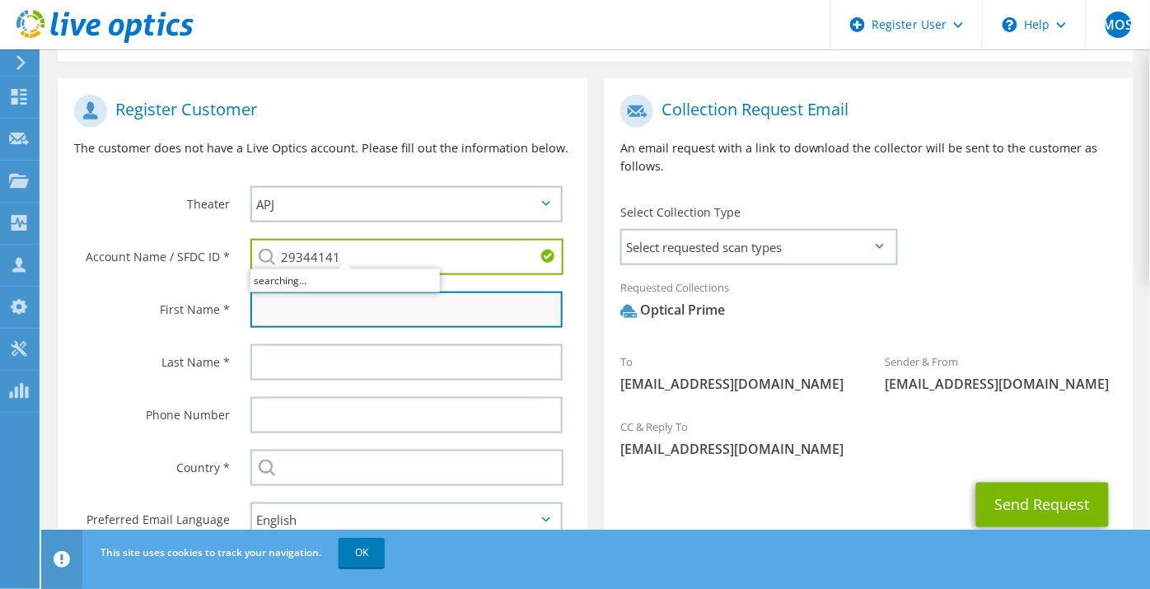
click at [379, 293] on input "text" at bounding box center [406, 310] width 312 height 36
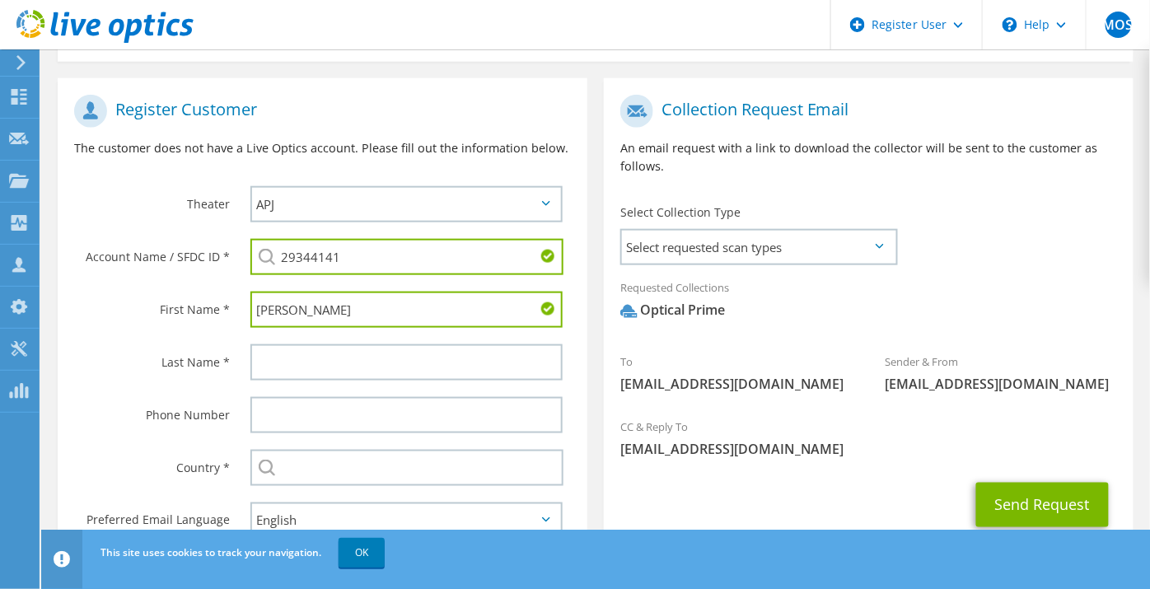
type input "[PERSON_NAME]"
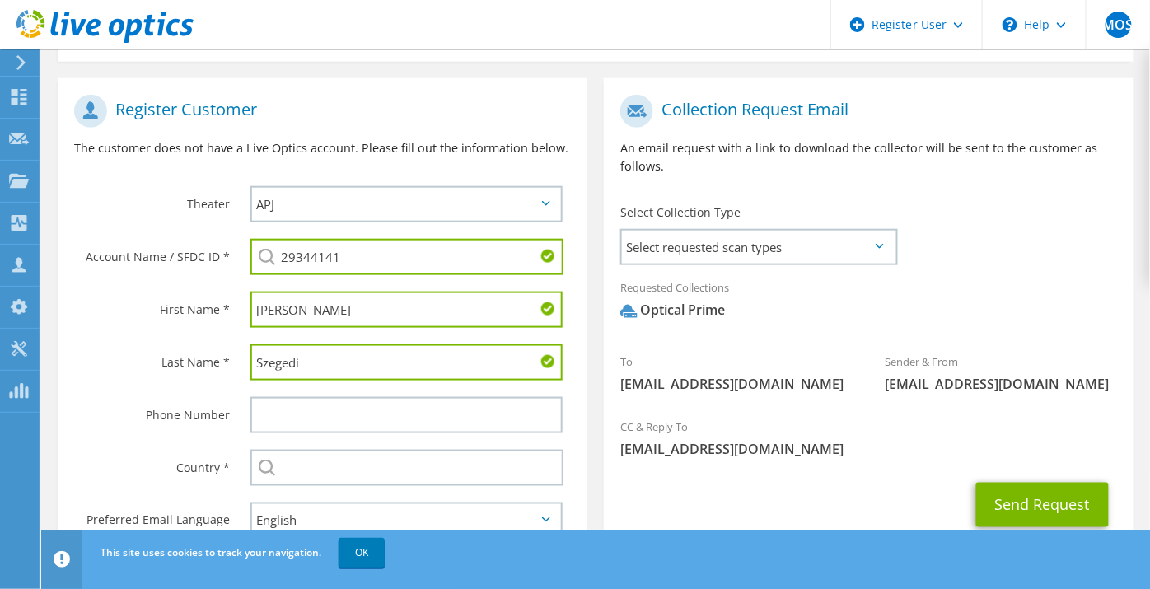
type input "Szegedi"
click at [144, 292] on label "First Name *" at bounding box center [152, 305] width 156 height 26
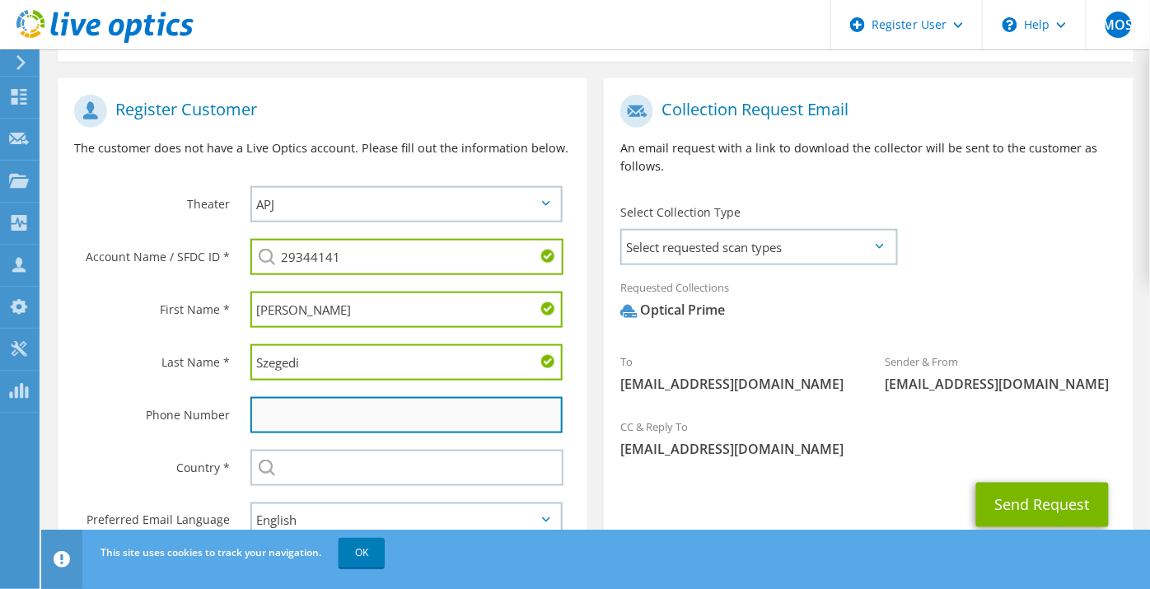
click at [320, 400] on input "text" at bounding box center [406, 415] width 312 height 36
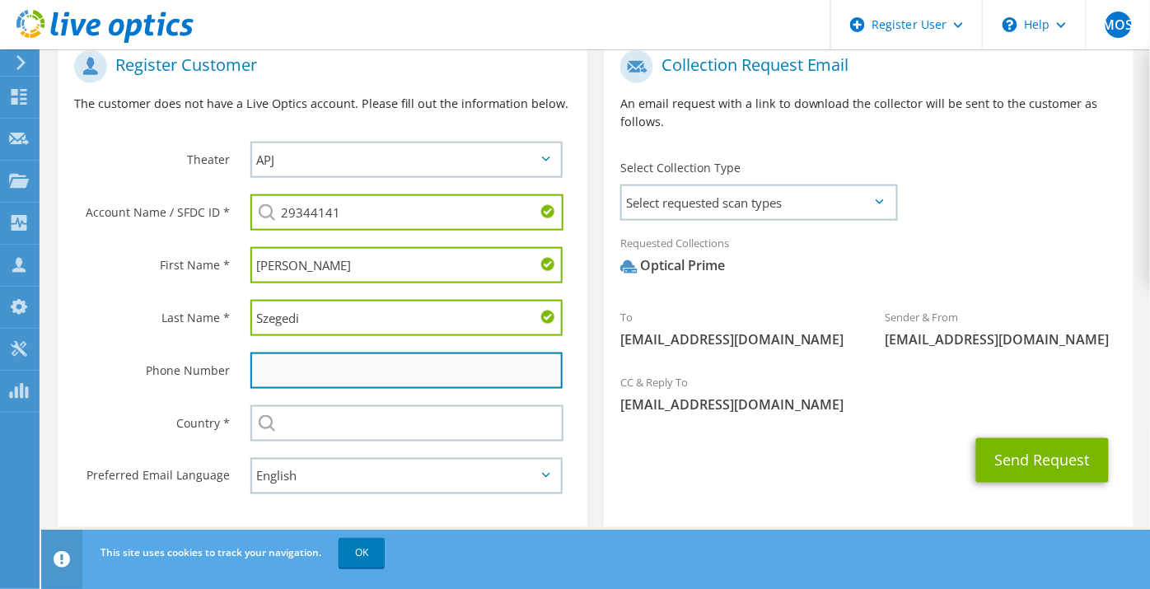
scroll to position [411, 0]
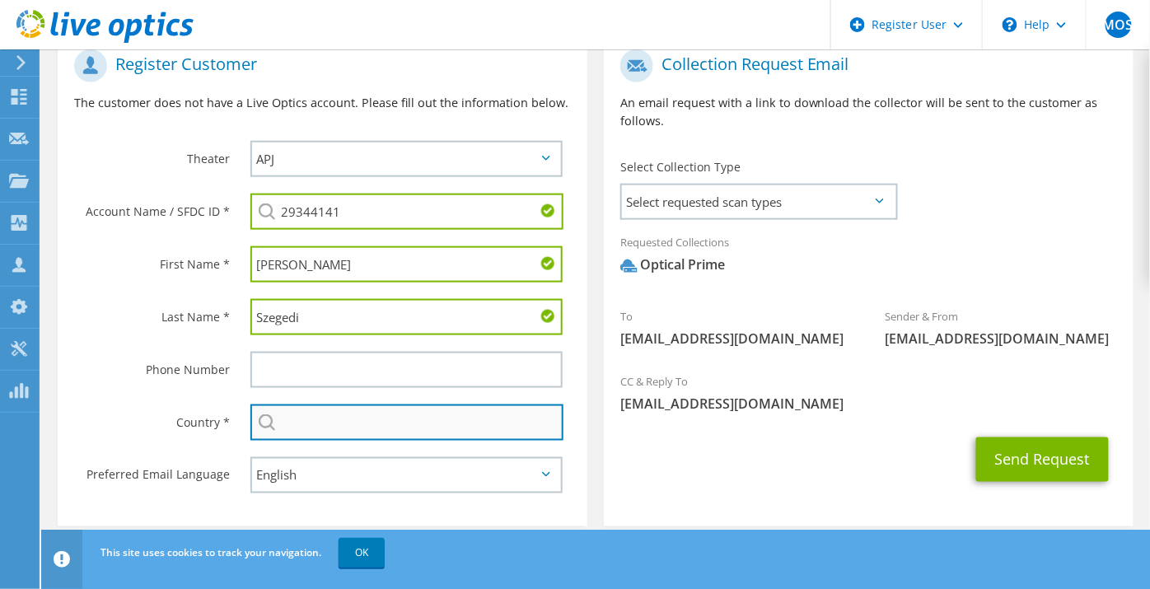
click at [321, 405] on input "text" at bounding box center [406, 423] width 313 height 36
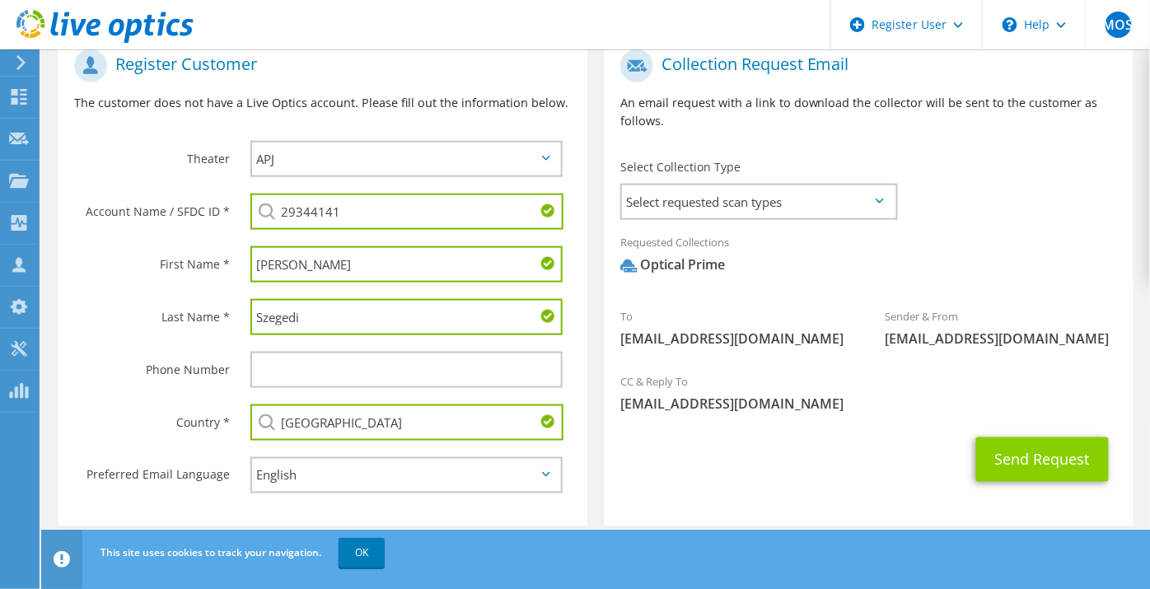
type input "[GEOGRAPHIC_DATA]"
click at [1036, 439] on button "Send Request" at bounding box center [1042, 459] width 133 height 44
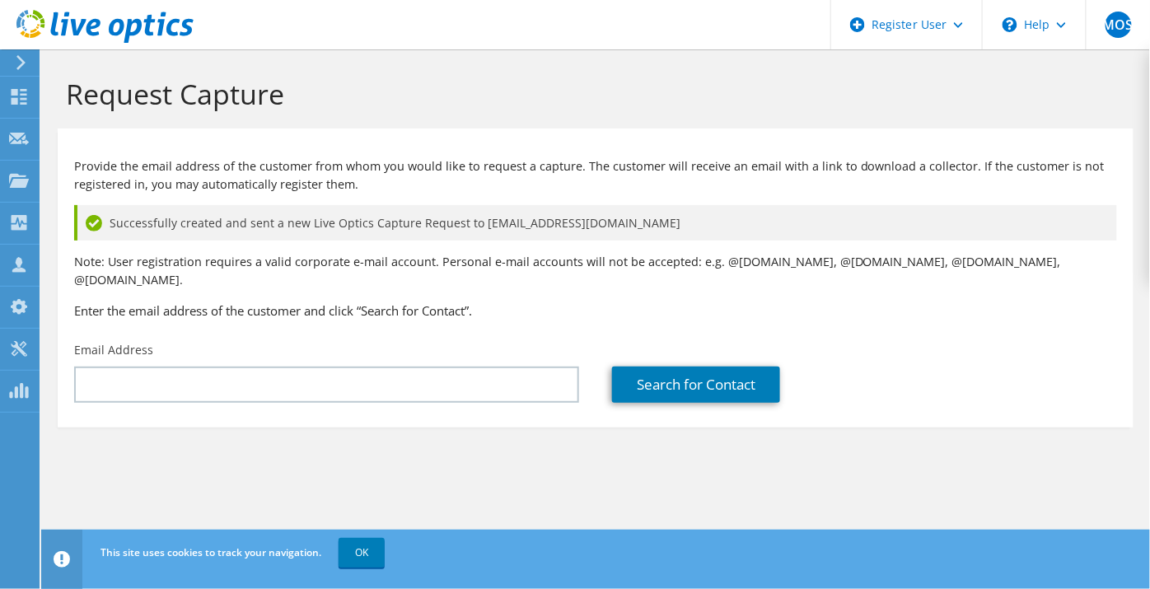
click at [380, 459] on section "Request Capture Provide the email address of the customer from whom you would l…" at bounding box center [595, 279] width 1109 height 461
